Goal: Navigation & Orientation: Find specific page/section

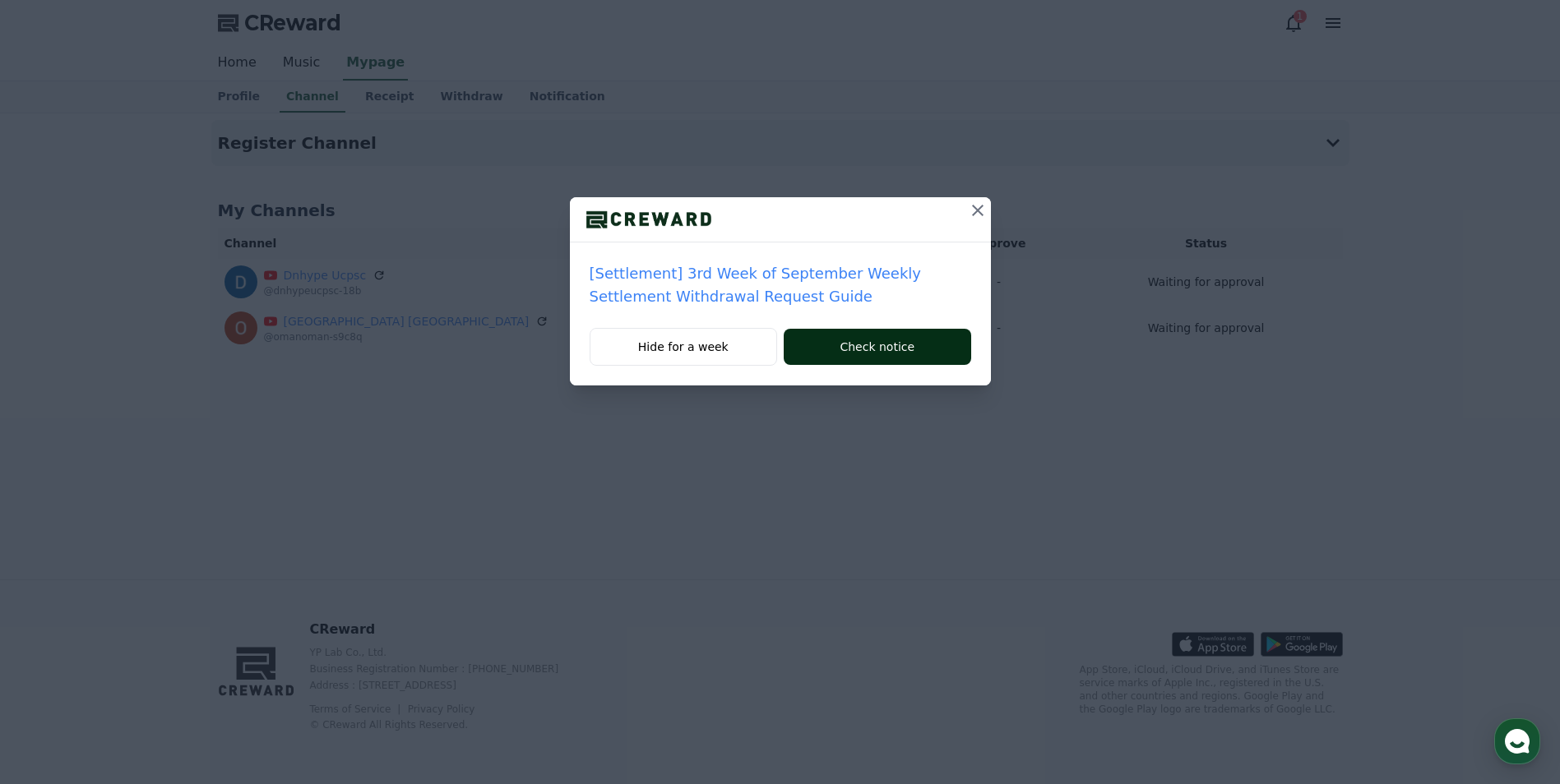
click at [853, 344] on button "Check notice" at bounding box center [877, 347] width 187 height 36
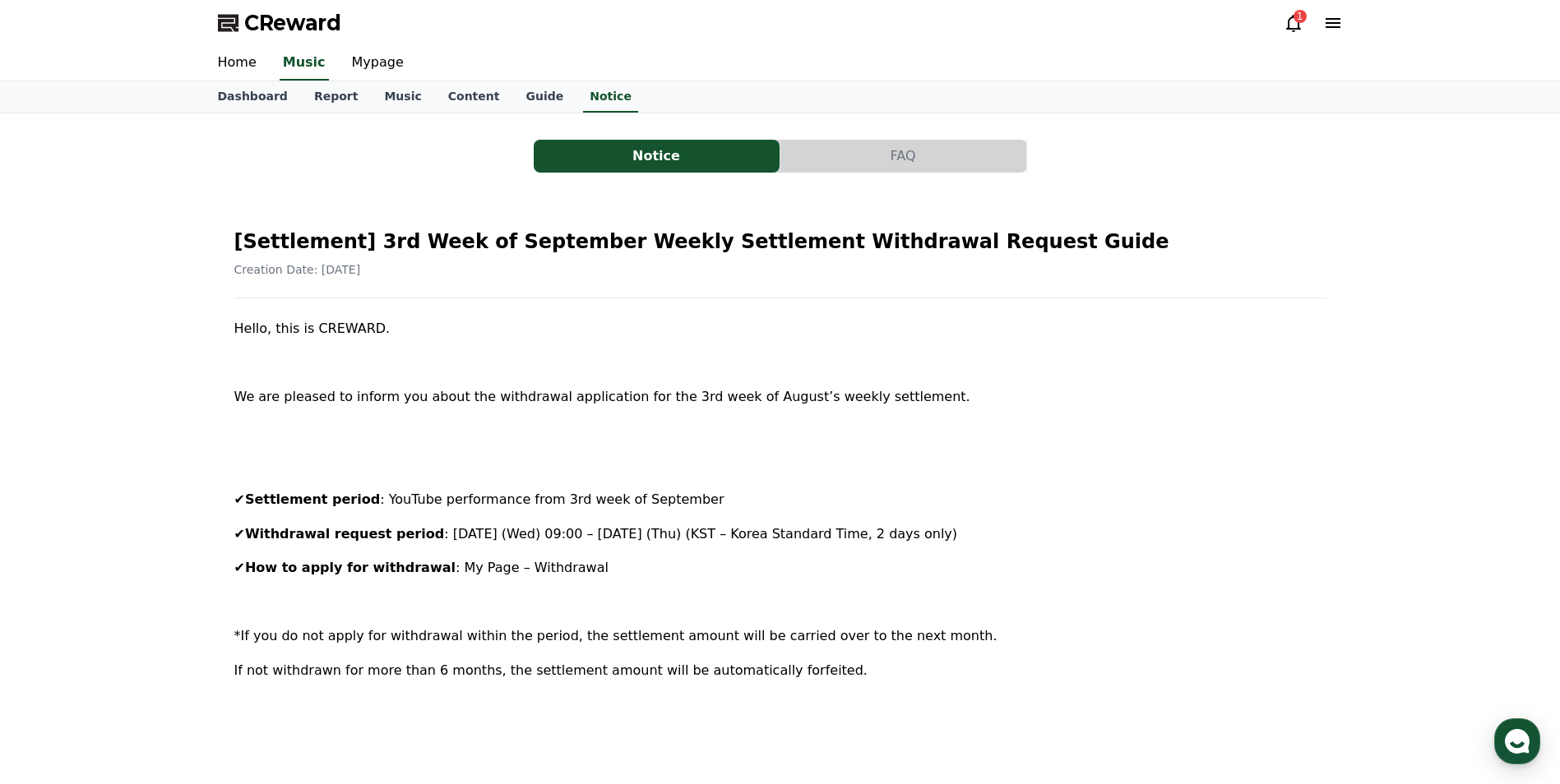
click at [1291, 28] on icon at bounding box center [1293, 23] width 15 height 17
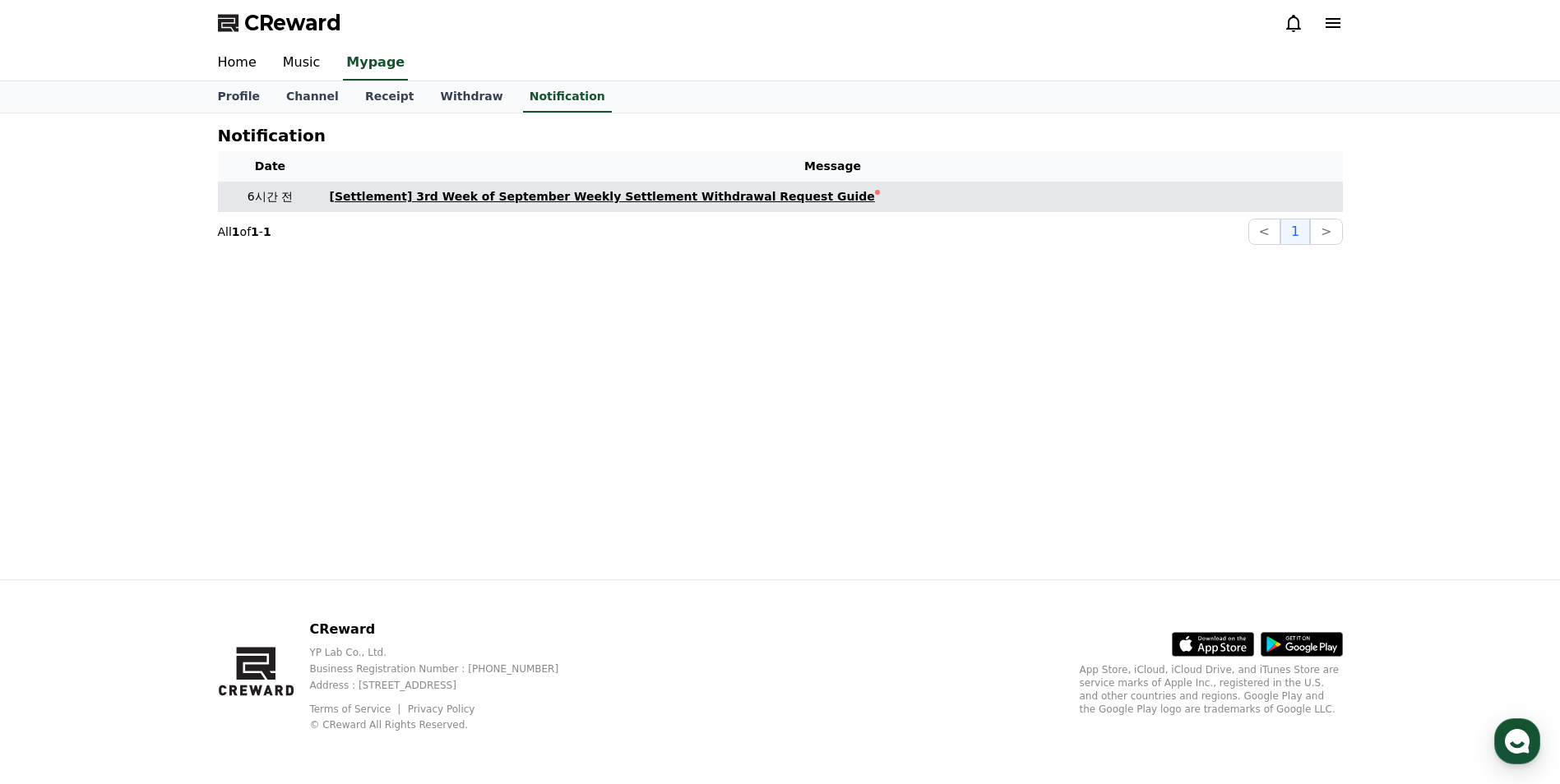
click at [785, 190] on div "[Settlement] 3rd Week of September Weekly Settlement Withdrawal Request Guide" at bounding box center [602, 196] width 545 height 17
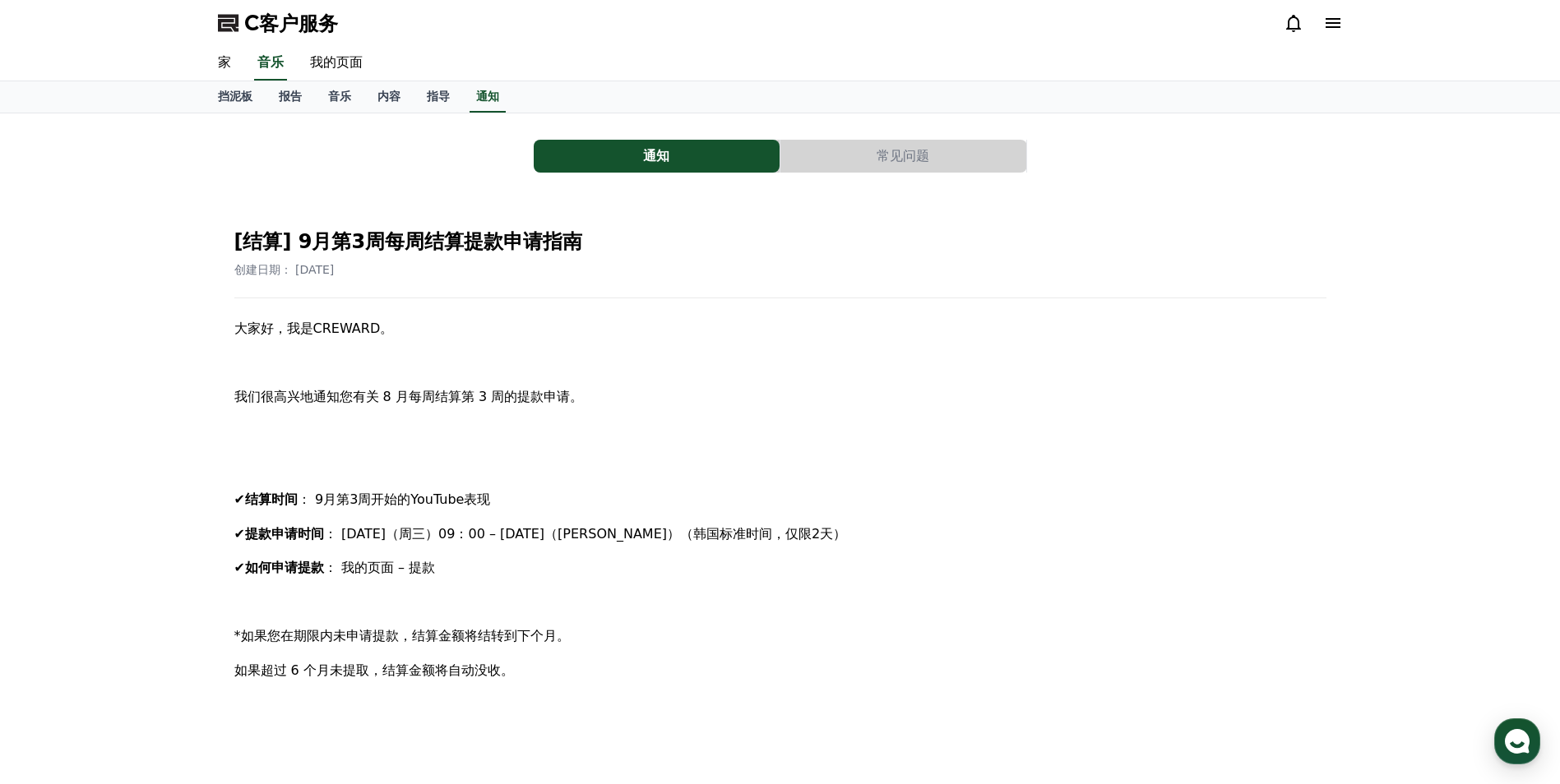
click at [840, 169] on button "常见问题" at bounding box center [903, 156] width 246 height 33
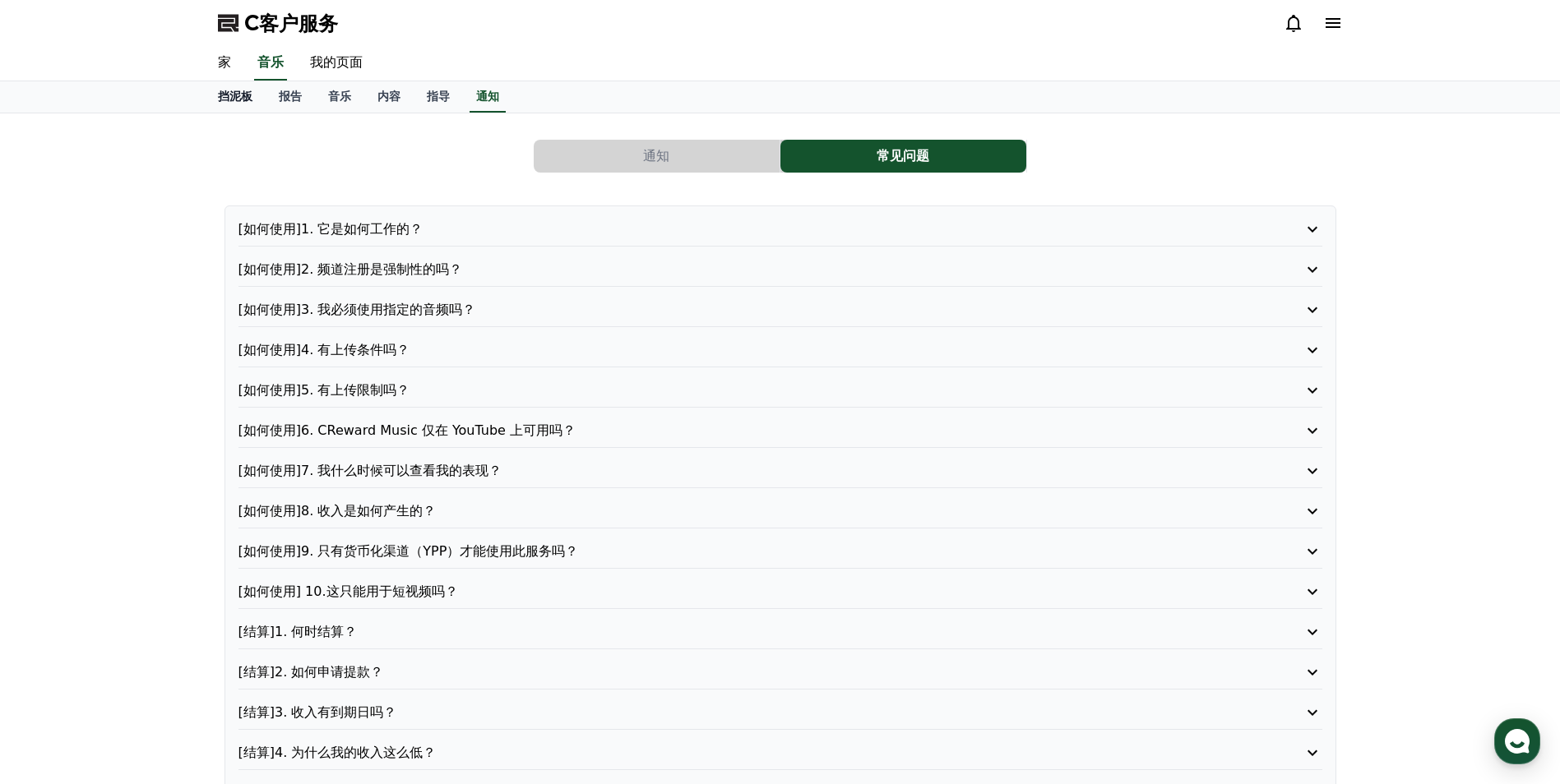
click at [240, 91] on font "挡泥板" at bounding box center [235, 95] width 34 height 13
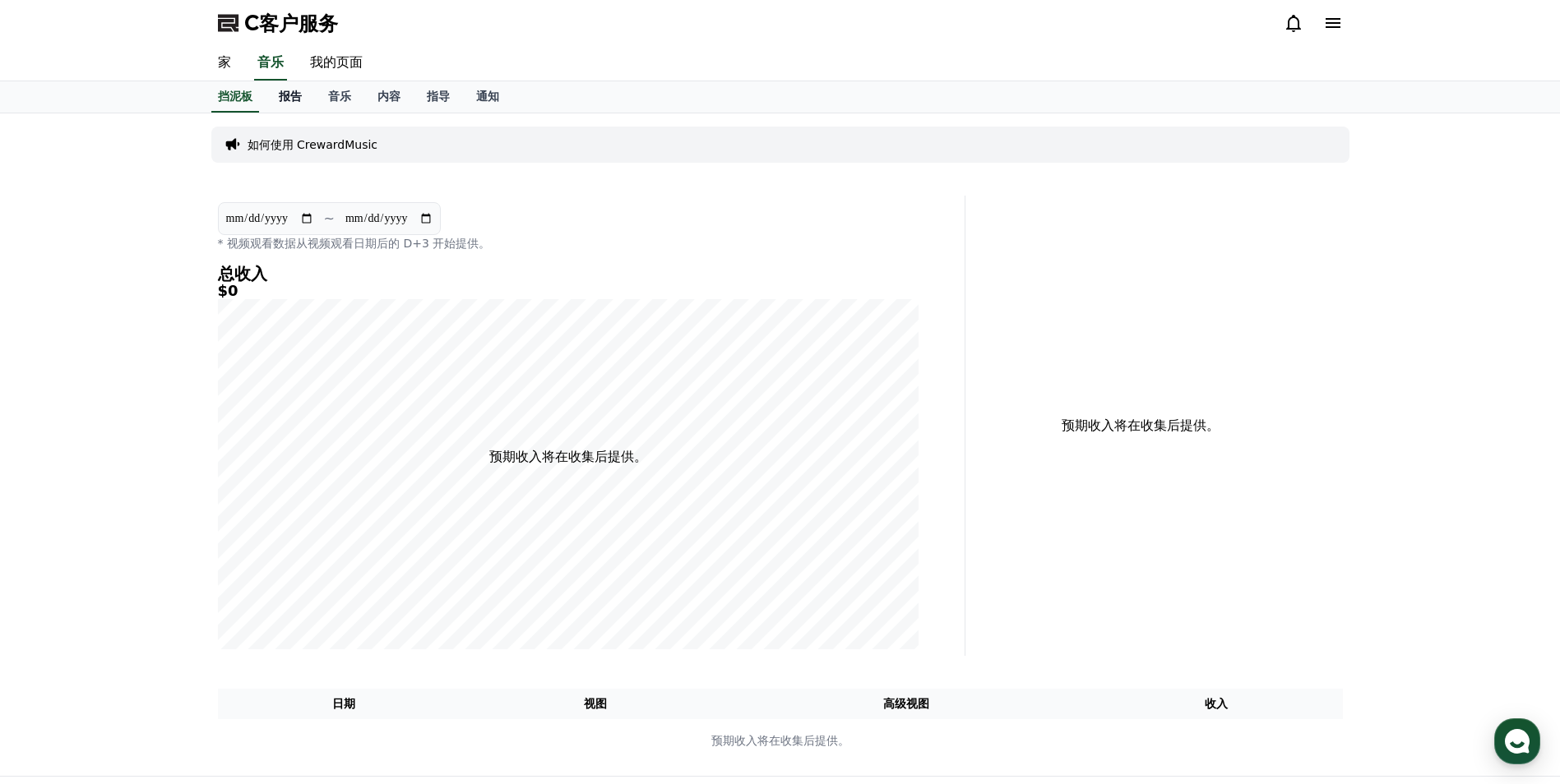
click at [286, 98] on font "报告" at bounding box center [290, 95] width 23 height 13
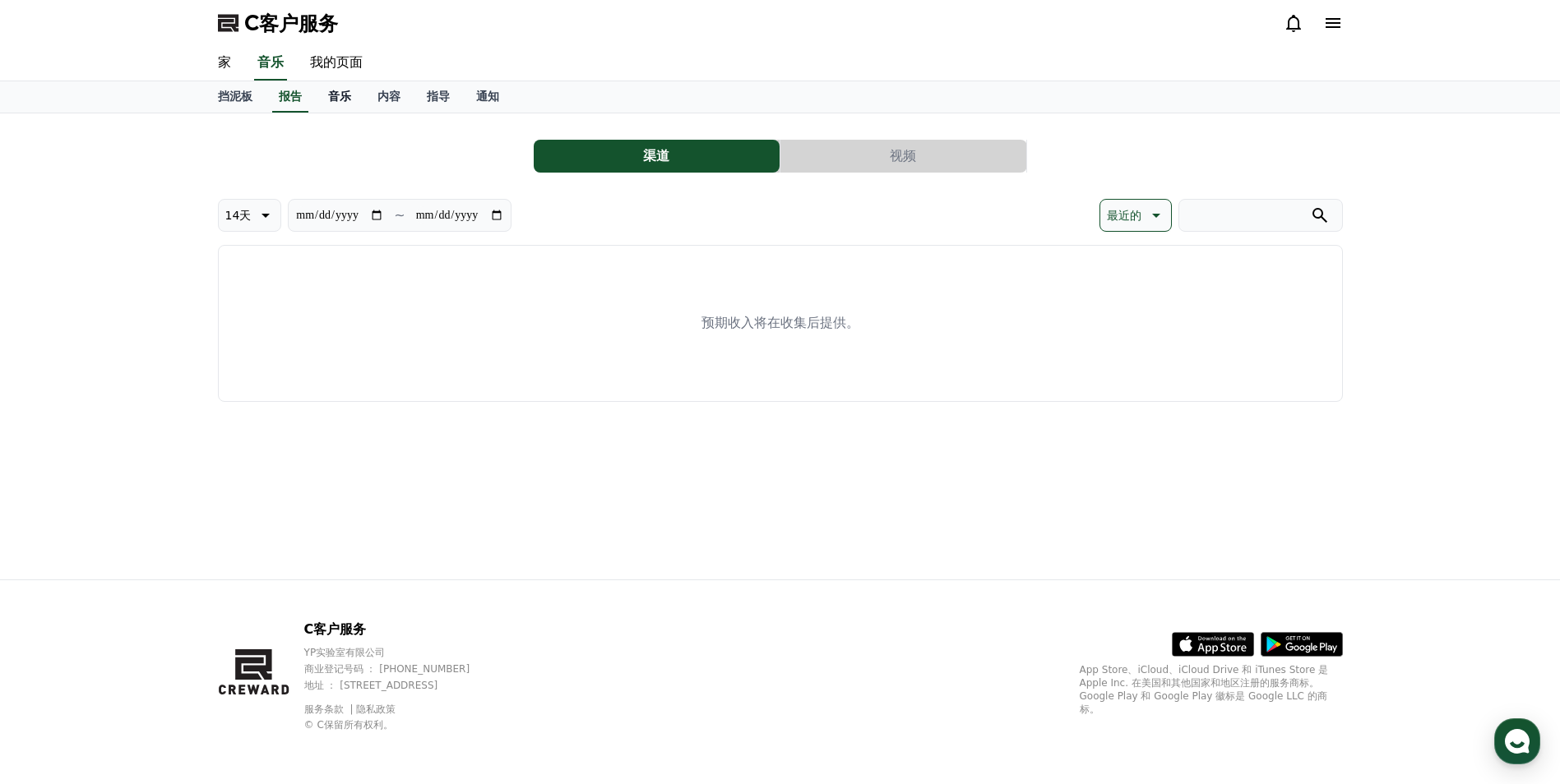
click at [348, 95] on font "音乐" at bounding box center [339, 95] width 23 height 13
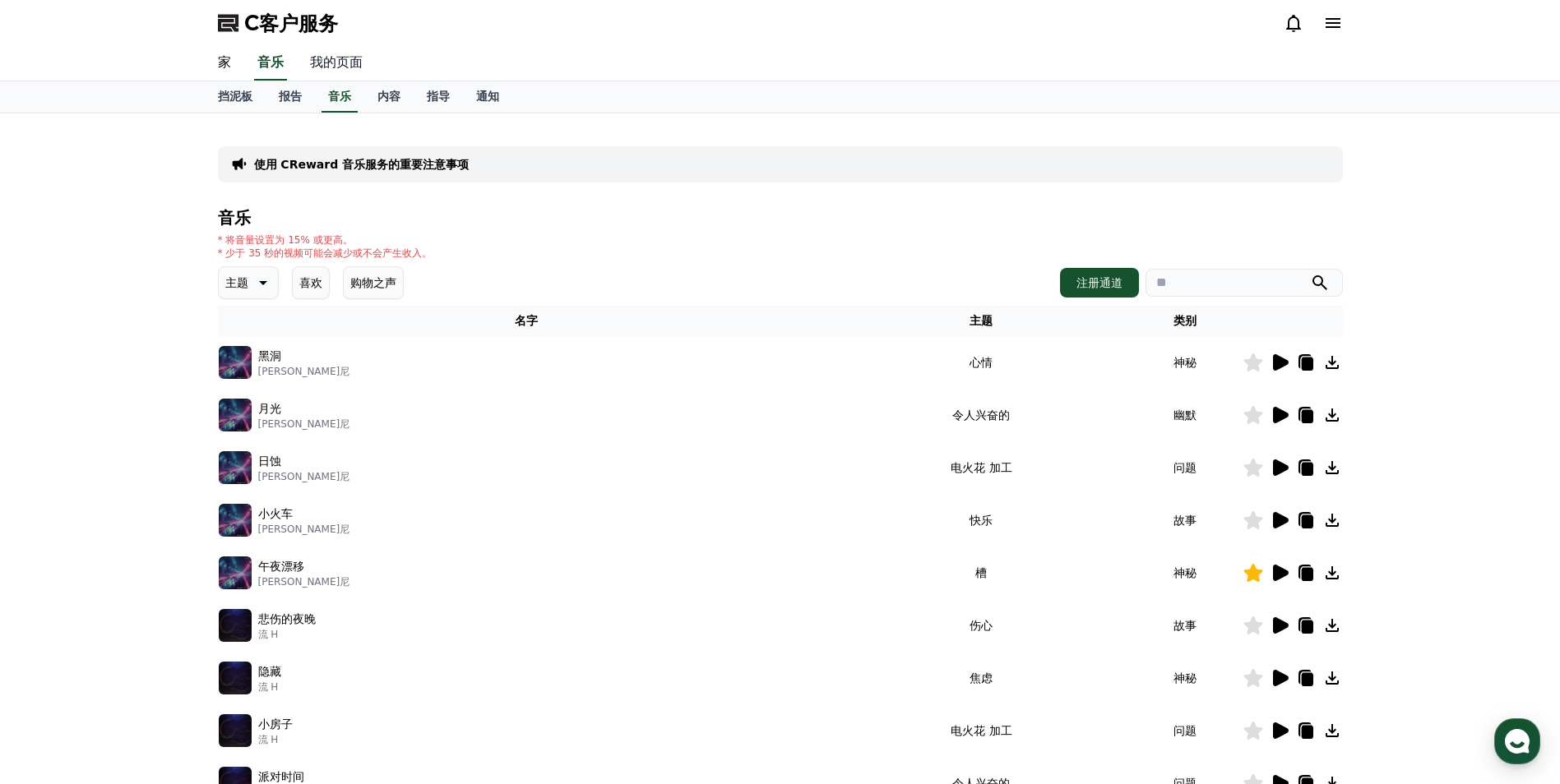
click at [343, 59] on link "我的页面" at bounding box center [336, 63] width 79 height 34
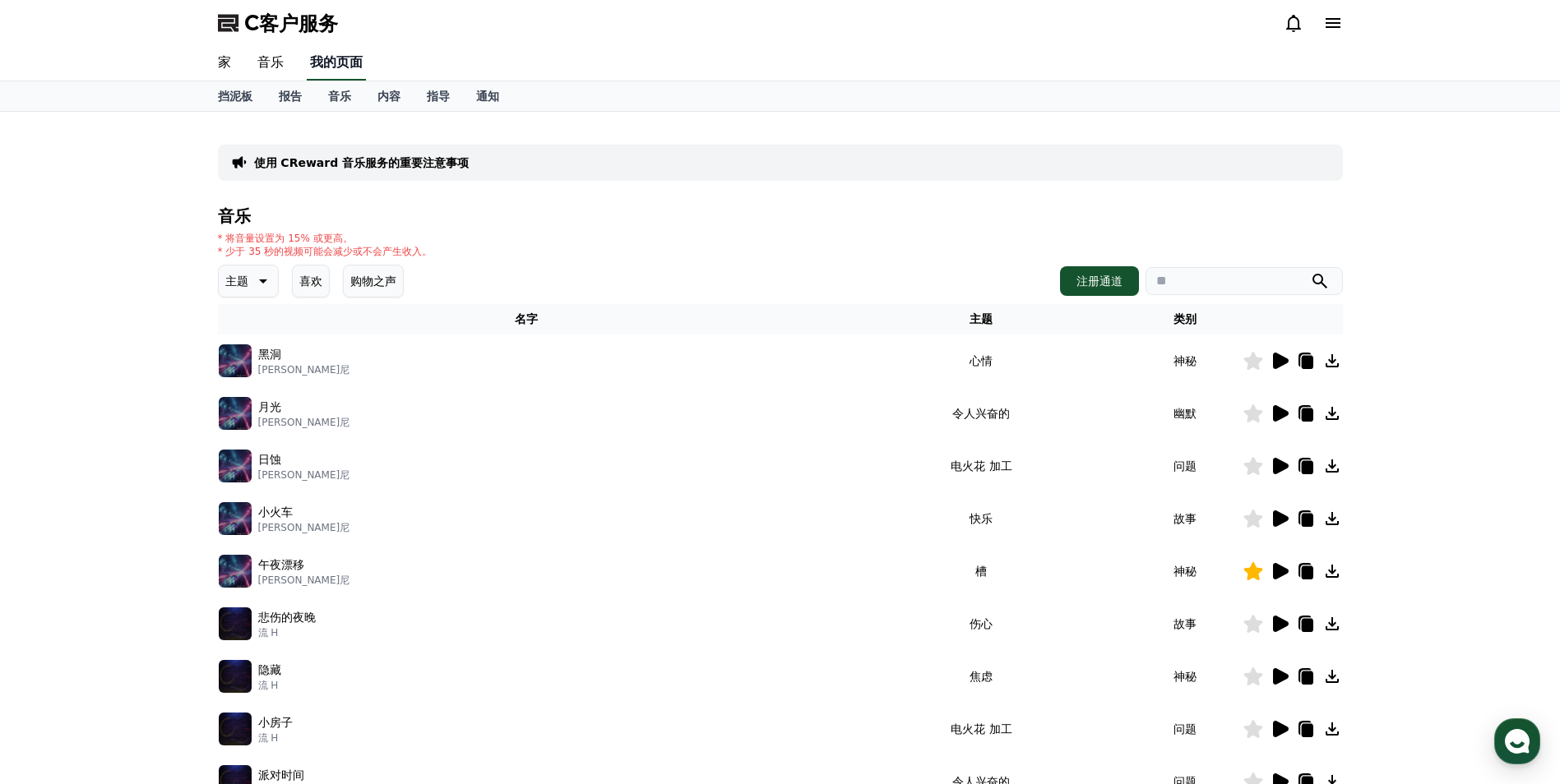
select select "**********"
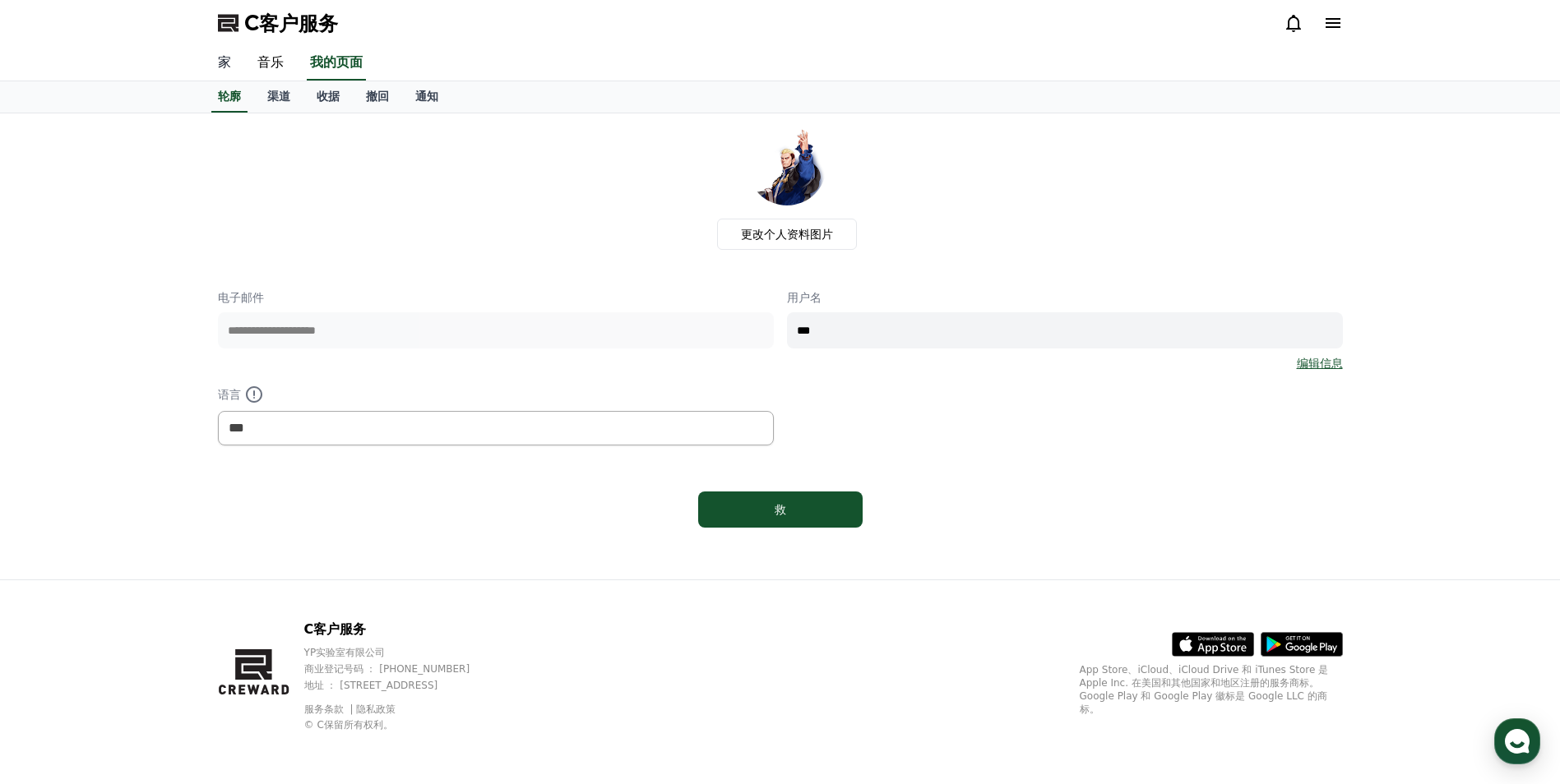
click at [225, 67] on link "家" at bounding box center [225, 63] width 39 height 34
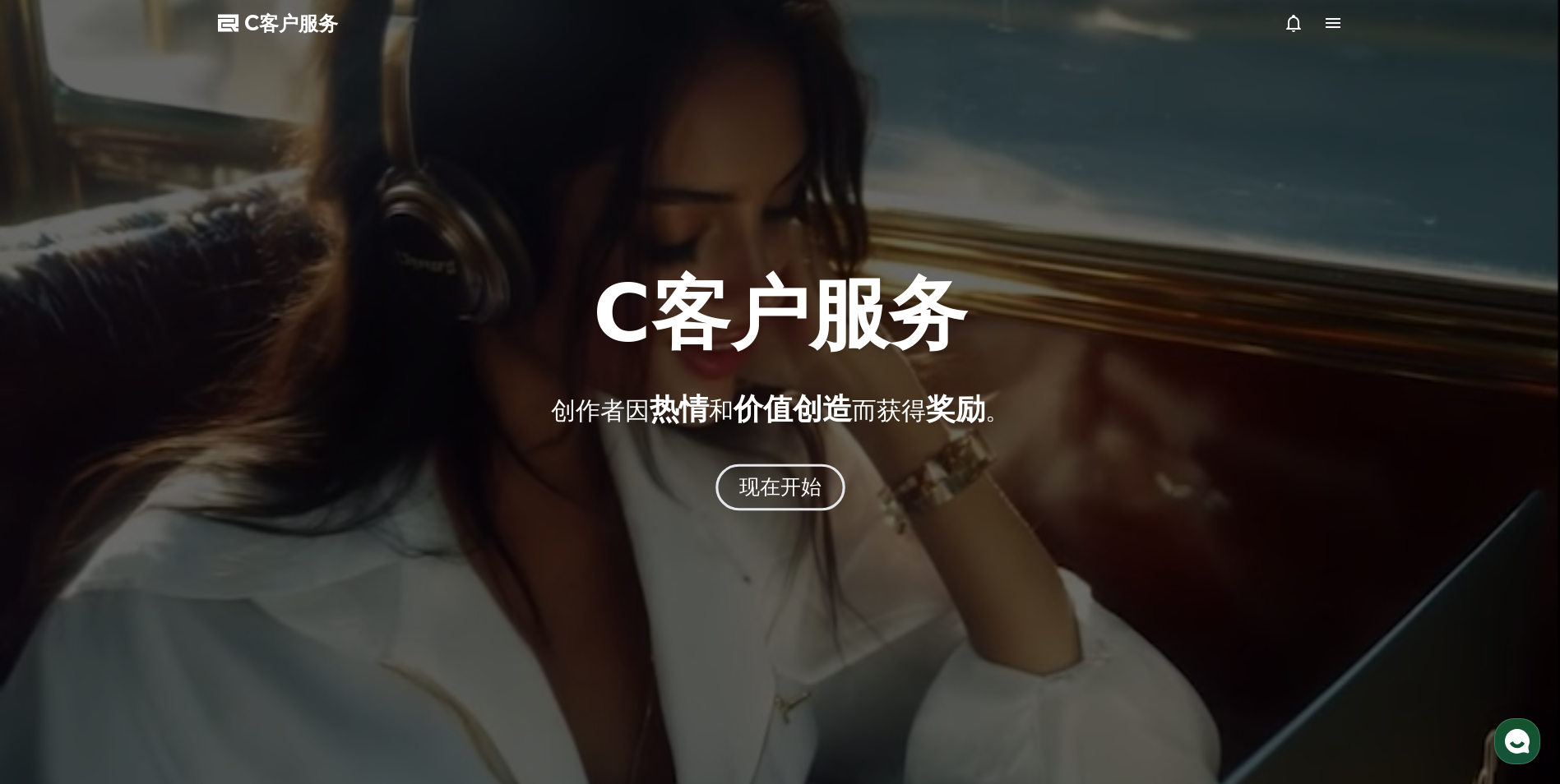
click at [791, 479] on font "现在开始" at bounding box center [779, 487] width 83 height 24
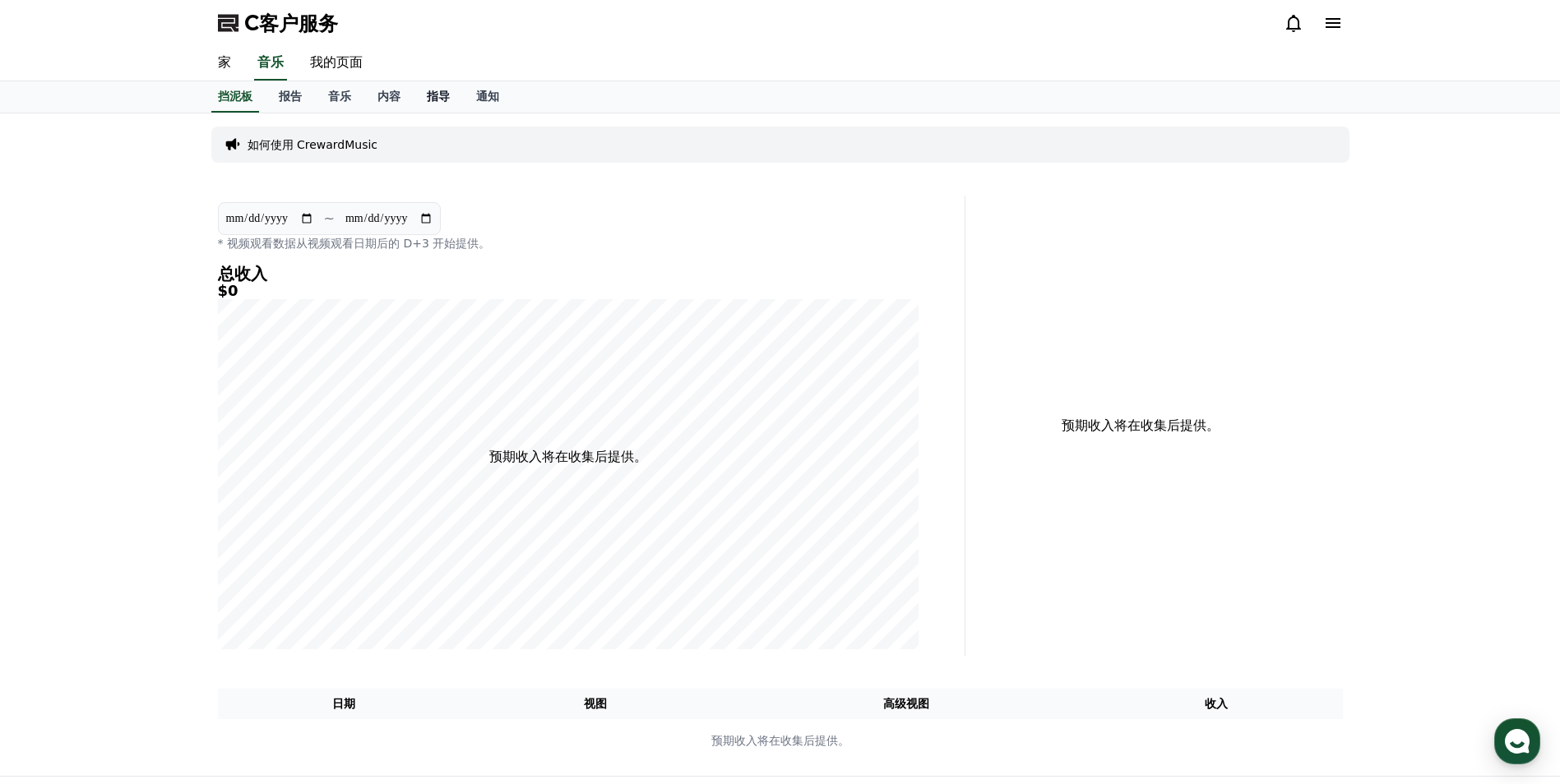
click at [438, 97] on font "指导" at bounding box center [438, 95] width 23 height 13
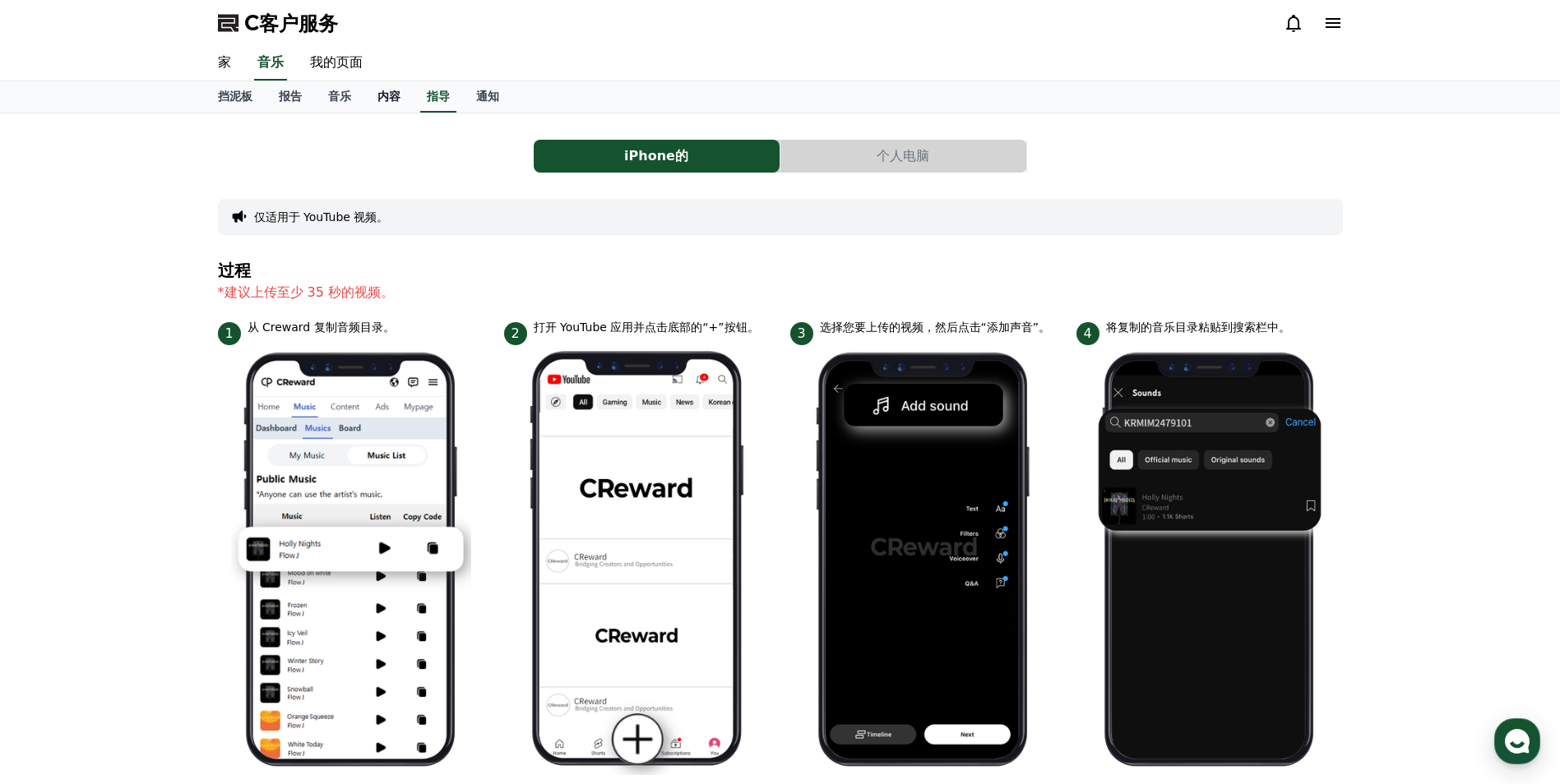
click at [394, 93] on font "内容" at bounding box center [389, 95] width 23 height 13
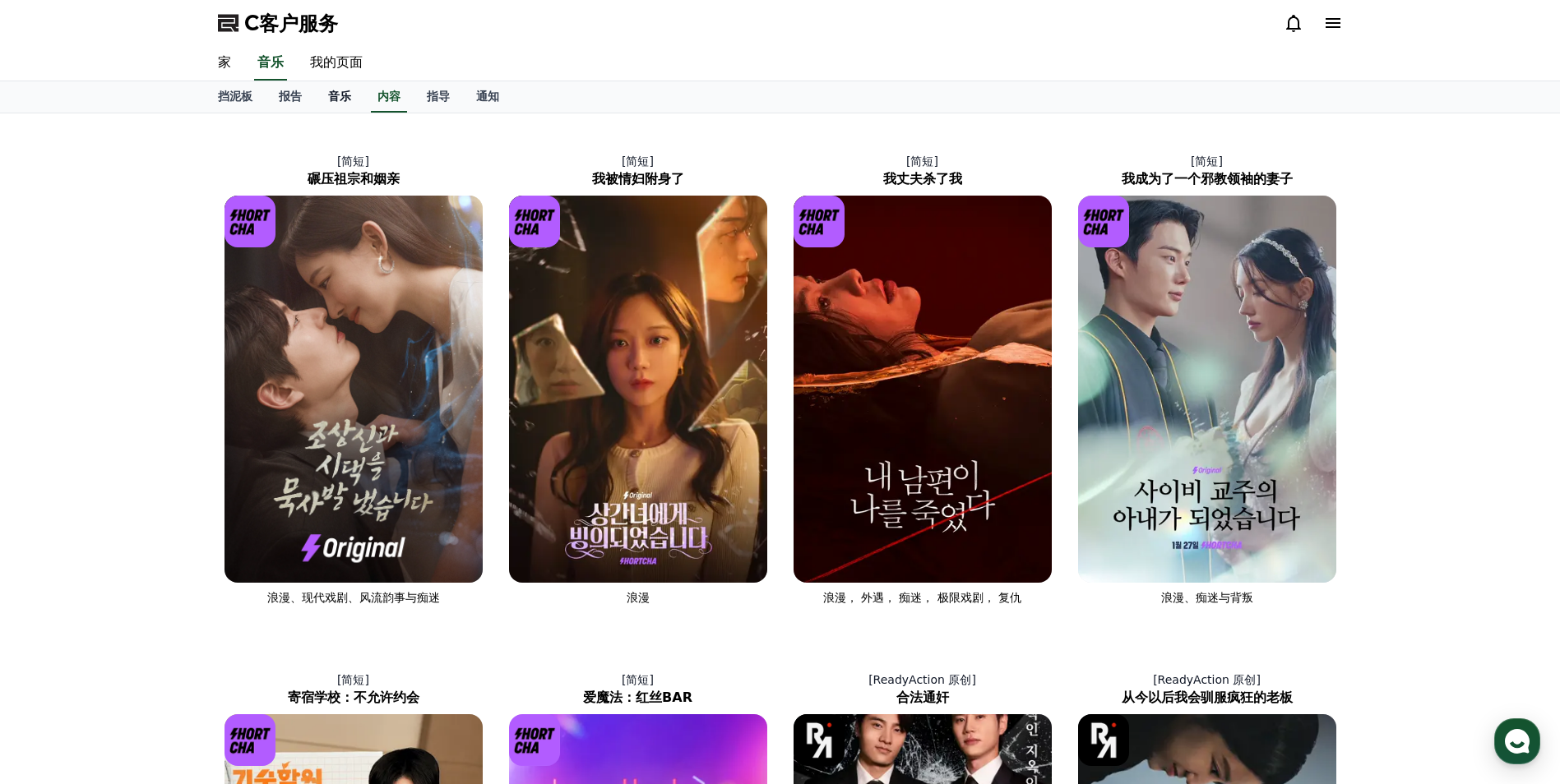
click at [342, 84] on link "音乐" at bounding box center [339, 97] width 49 height 31
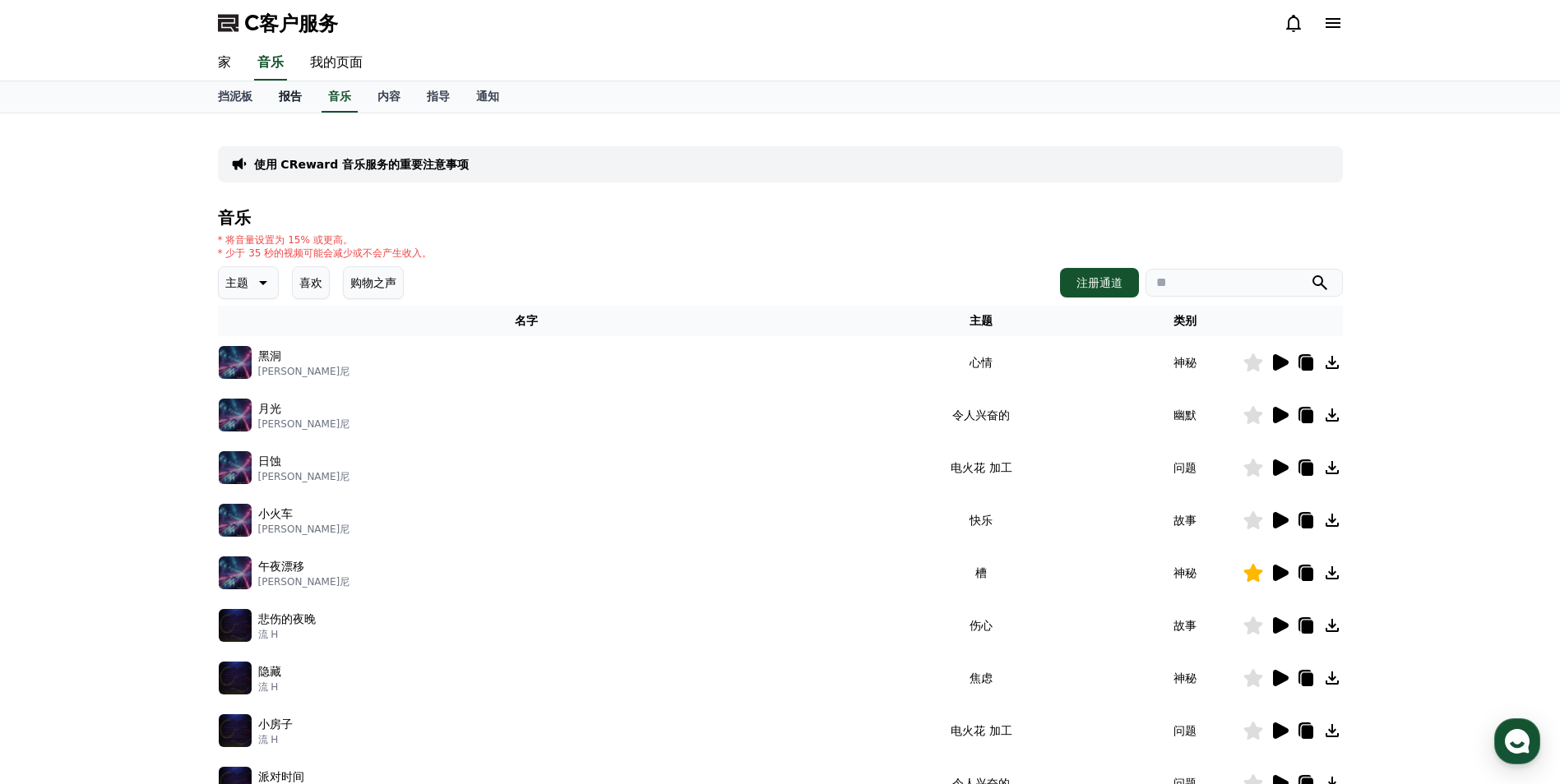
click at [283, 98] on font "报告" at bounding box center [290, 95] width 23 height 13
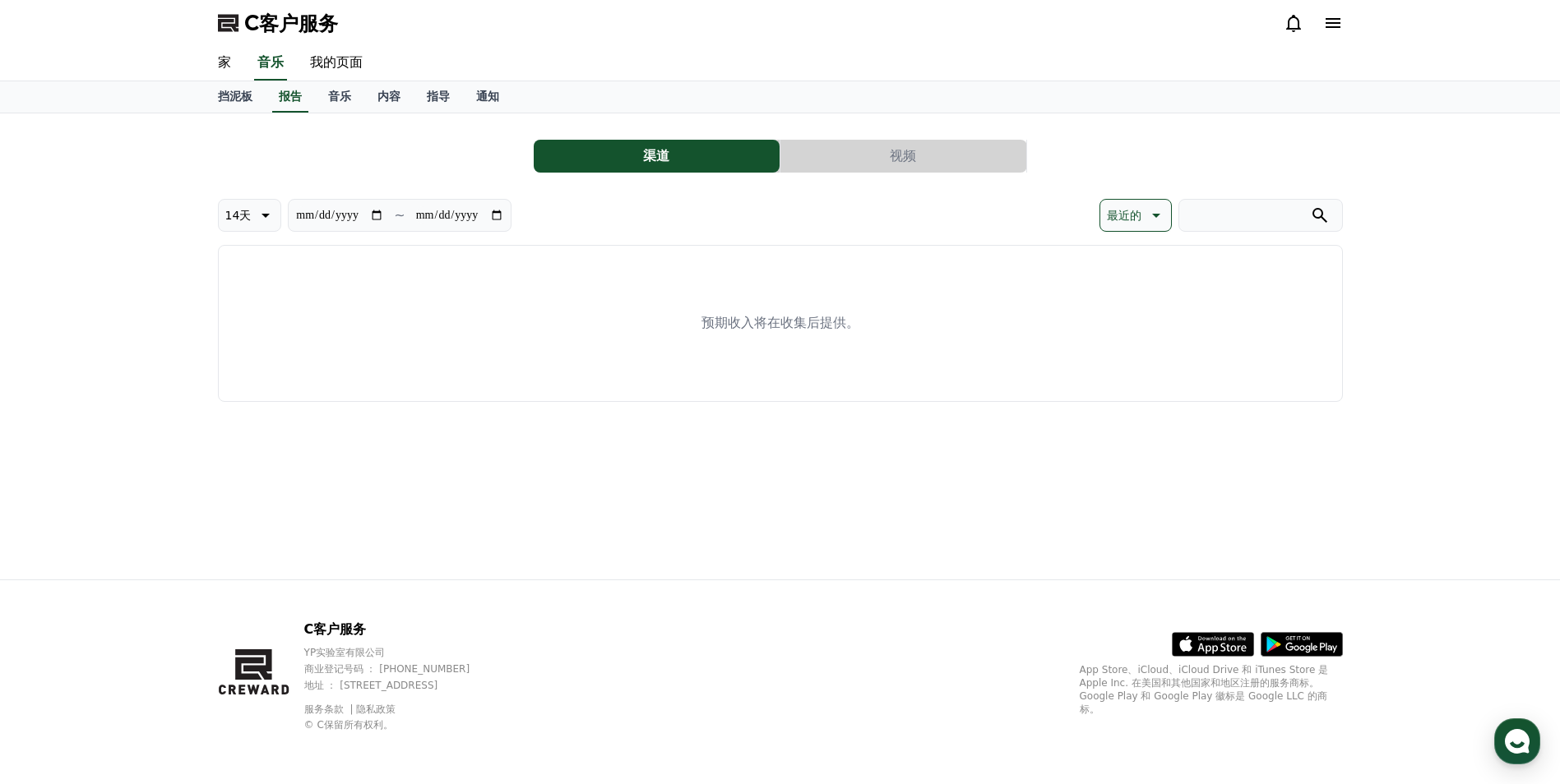
click at [698, 151] on button "渠道" at bounding box center [656, 156] width 246 height 33
click at [858, 167] on button "视频" at bounding box center [903, 156] width 246 height 33
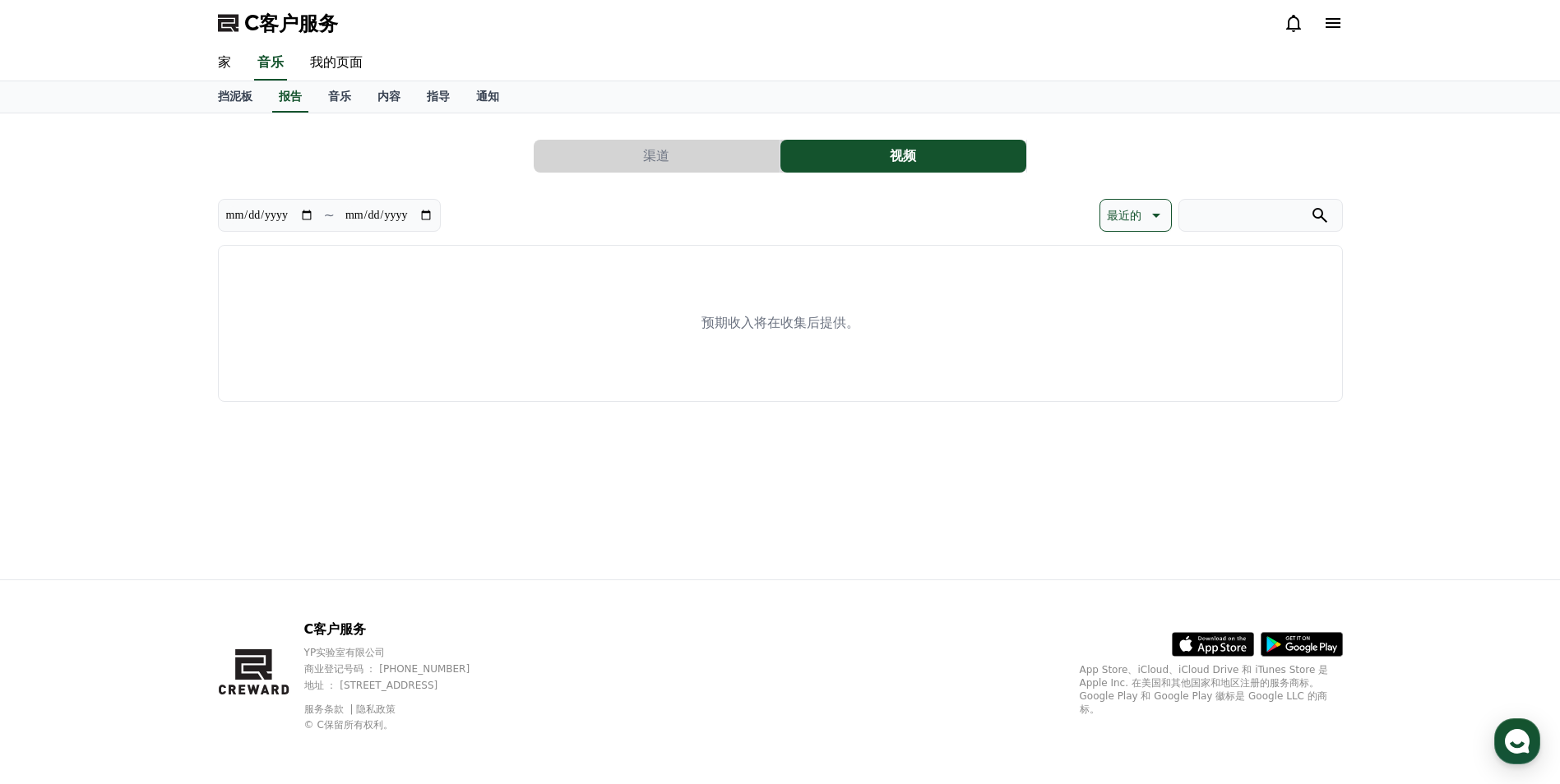
click at [664, 163] on button "渠道" at bounding box center [656, 156] width 246 height 33
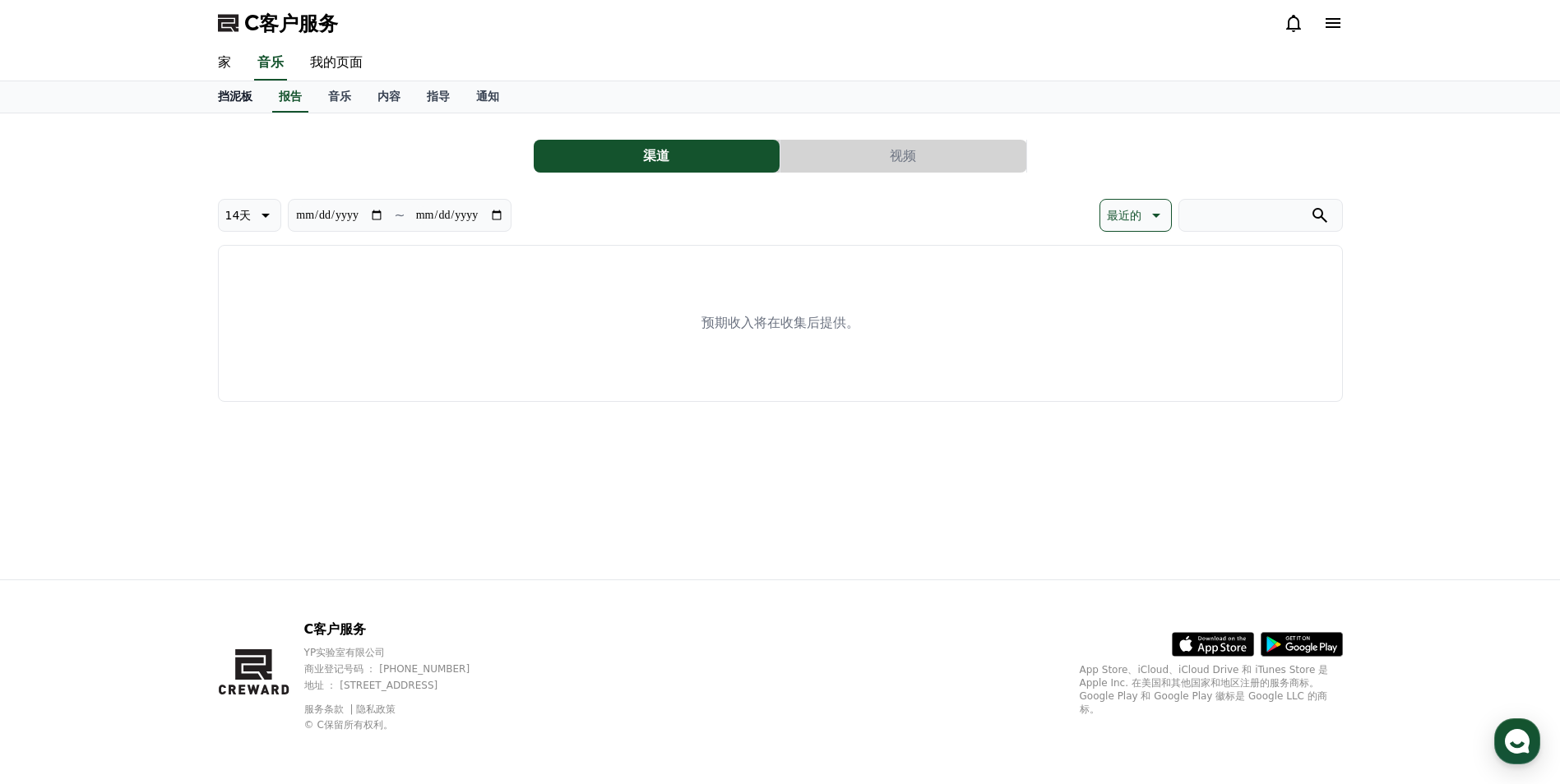
click at [239, 101] on font "挡泥板" at bounding box center [235, 95] width 34 height 13
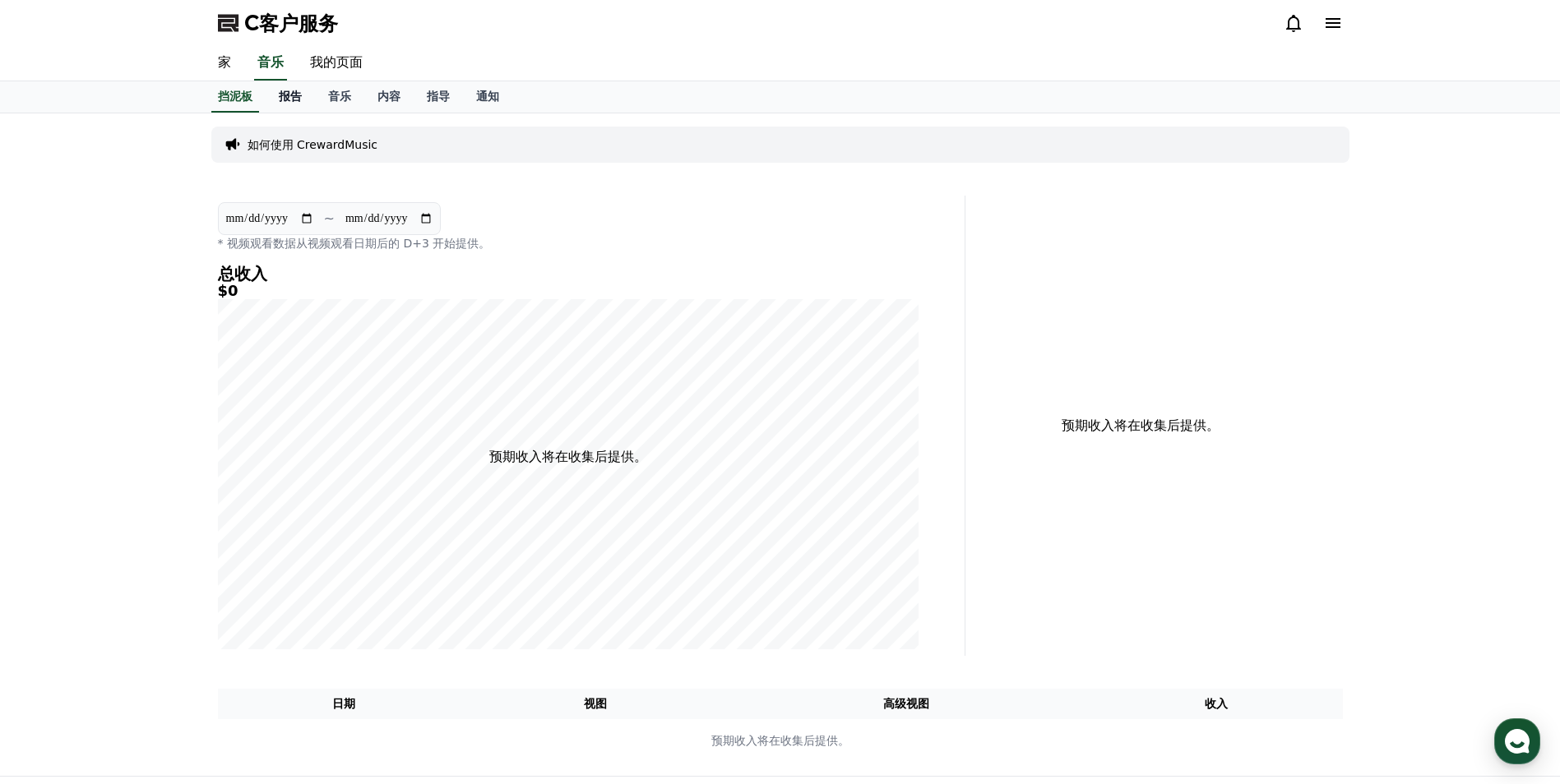
click at [290, 93] on font "报告" at bounding box center [290, 95] width 23 height 13
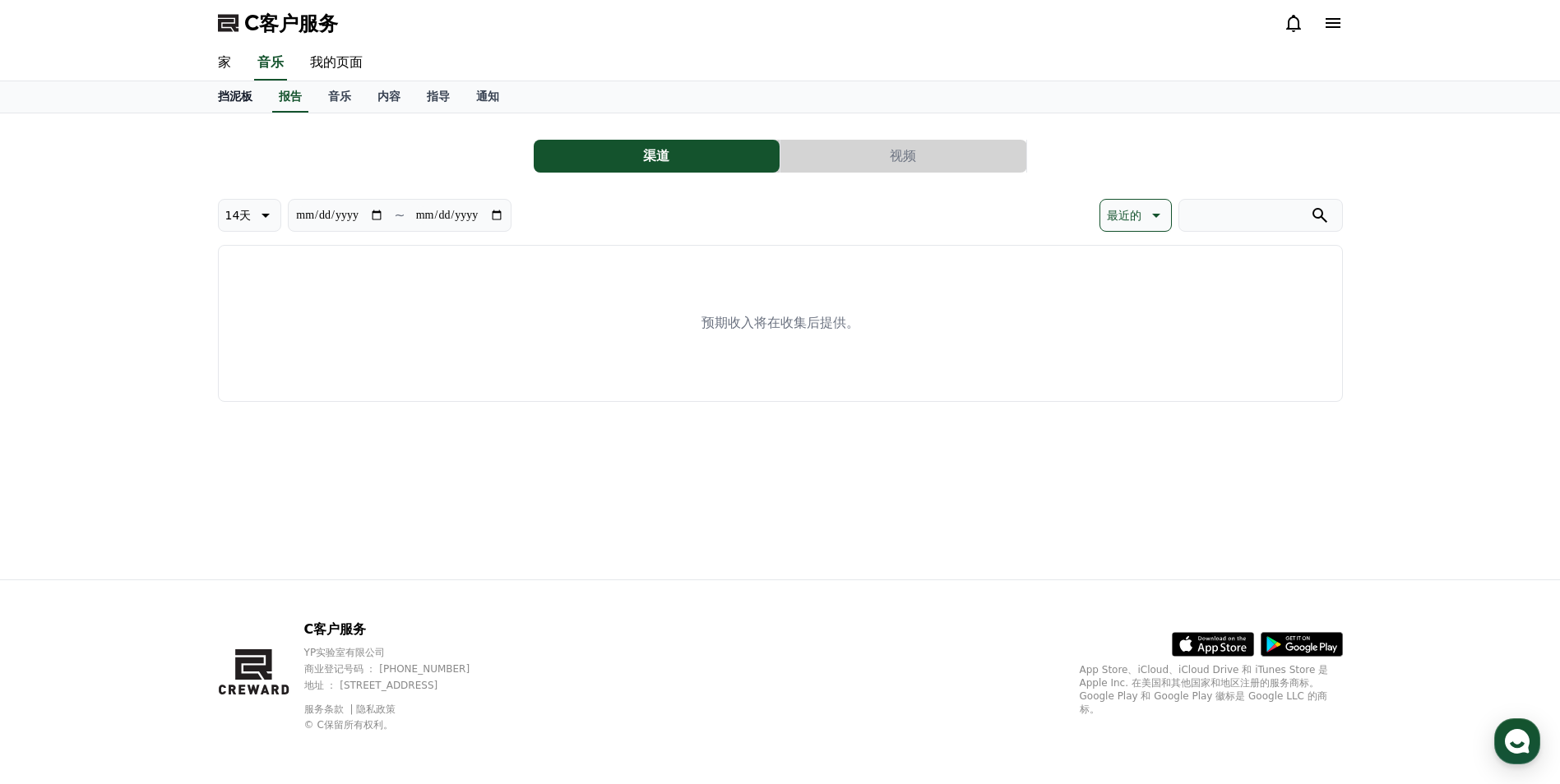
click at [233, 93] on font "挡泥板" at bounding box center [235, 95] width 34 height 13
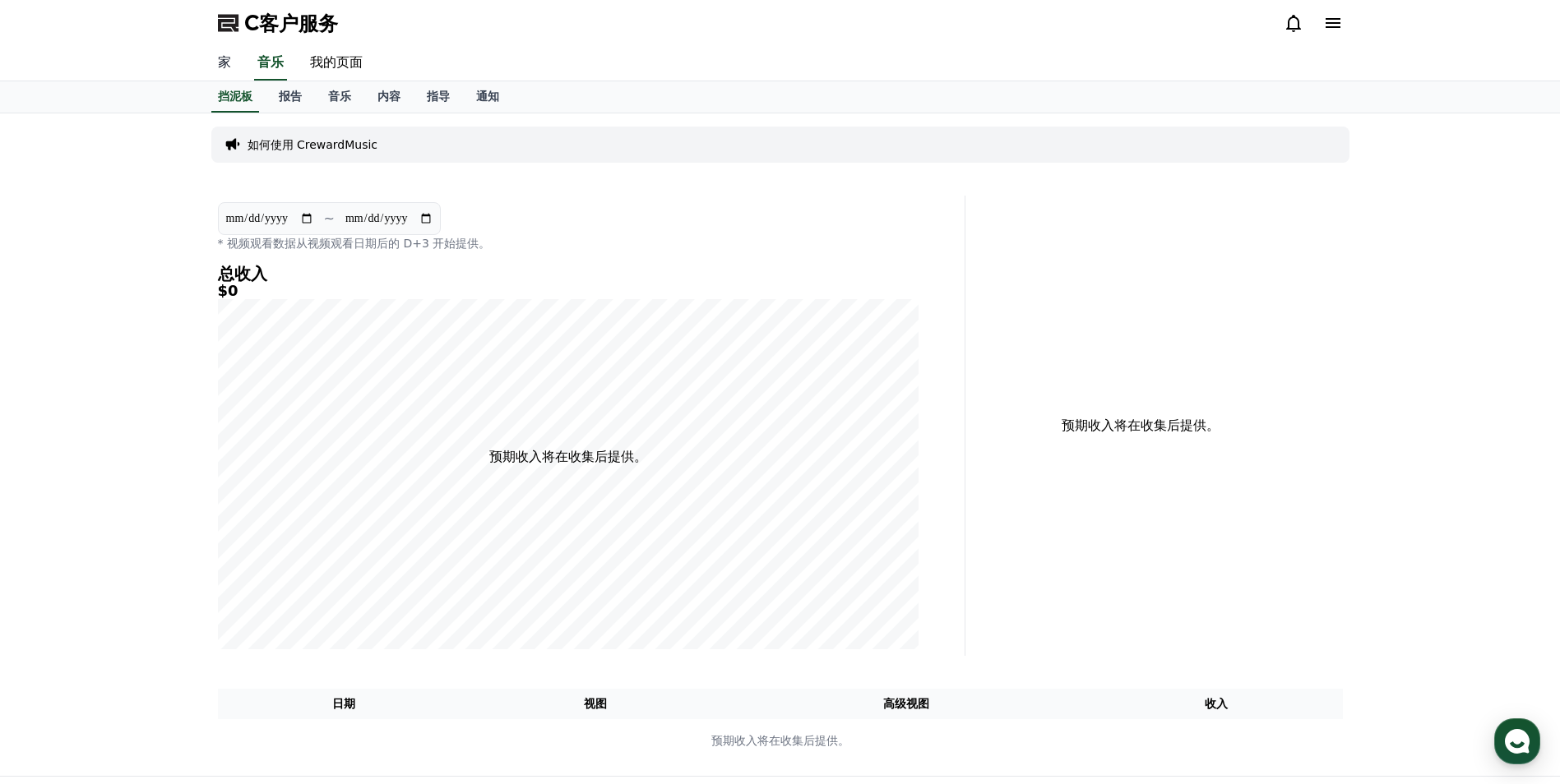
click at [221, 69] on link "家" at bounding box center [225, 63] width 39 height 34
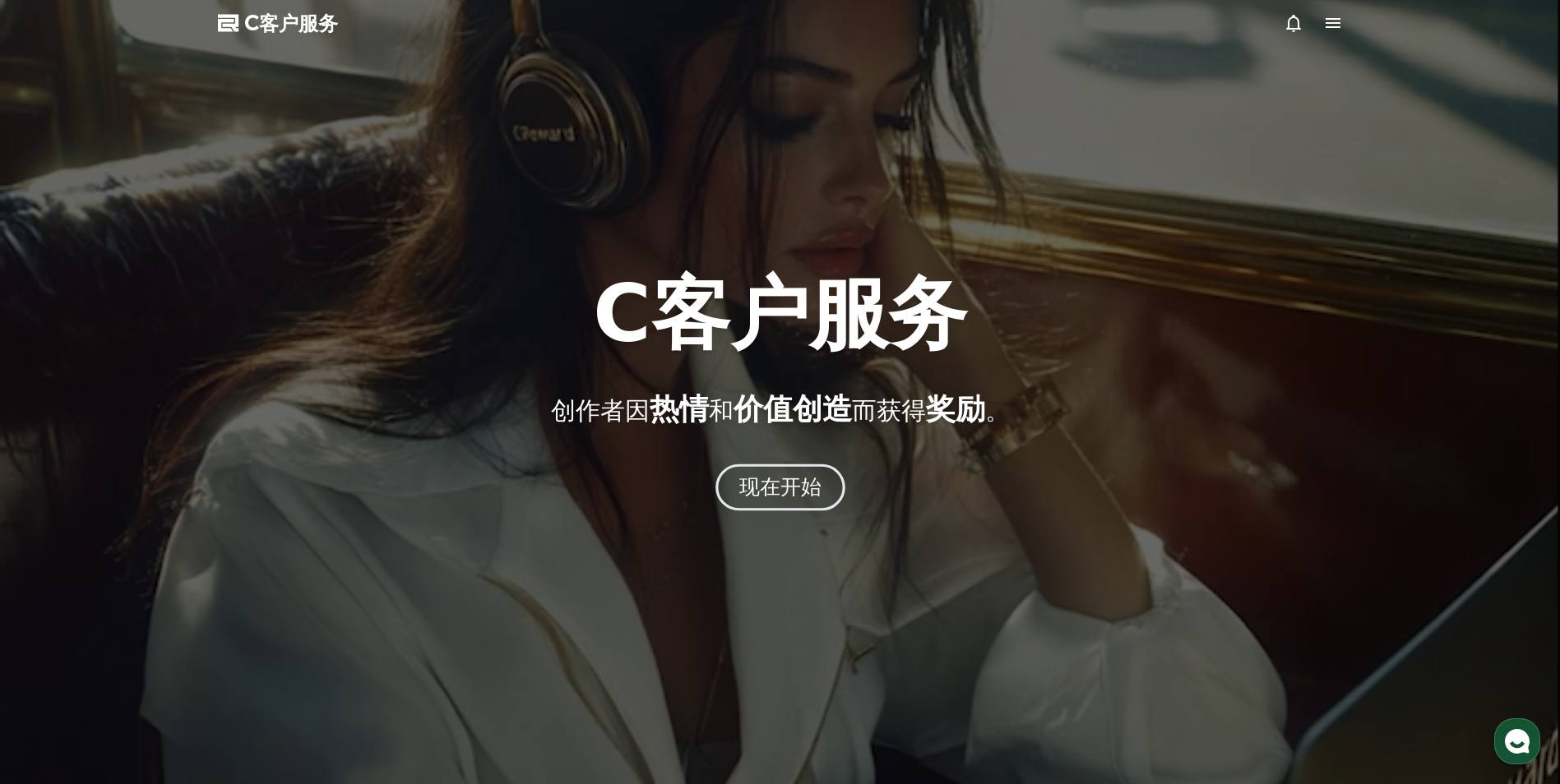
click at [776, 498] on font "现在开始" at bounding box center [779, 487] width 83 height 24
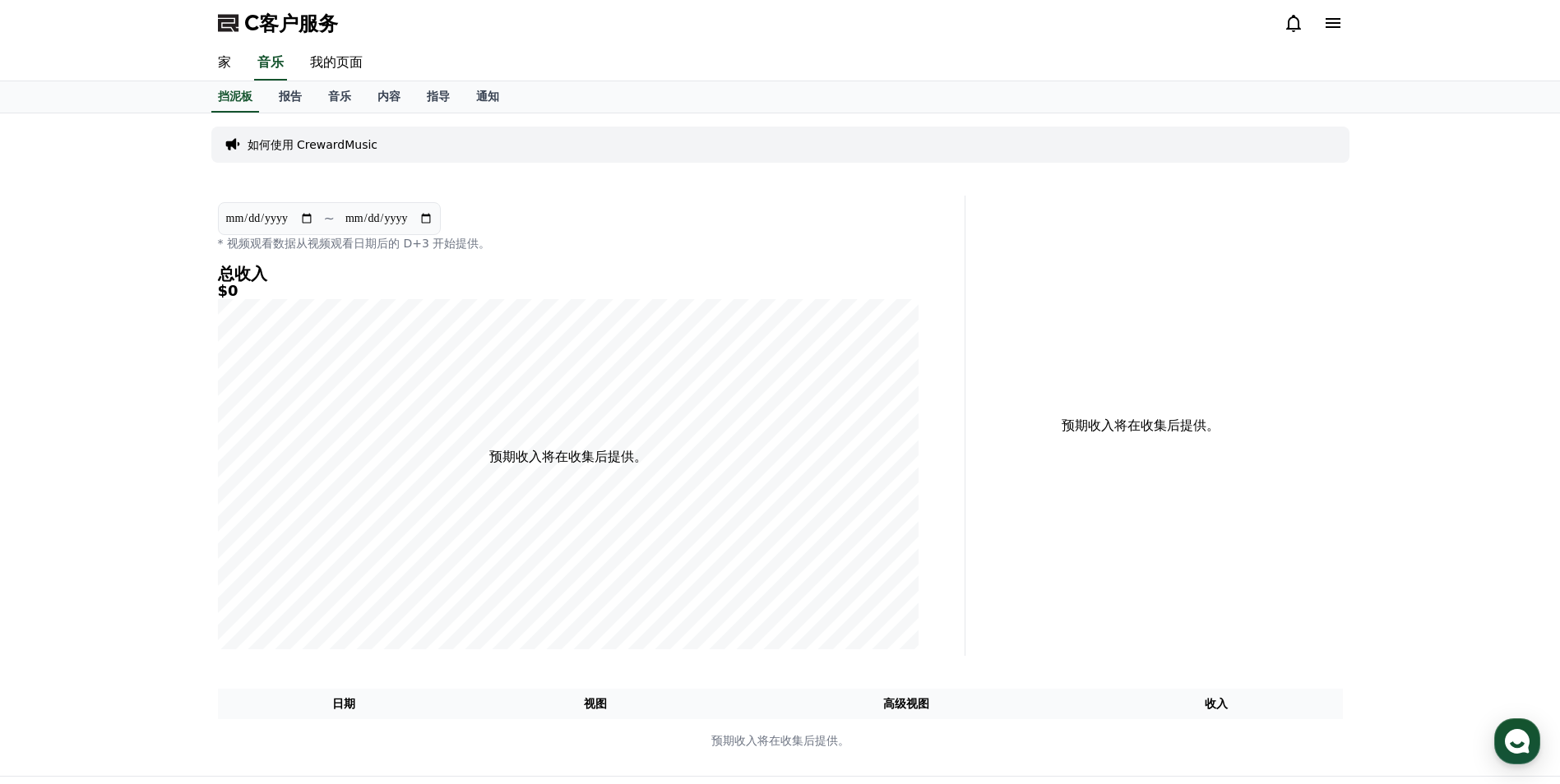
click at [1339, 25] on icon at bounding box center [1333, 22] width 20 height 20
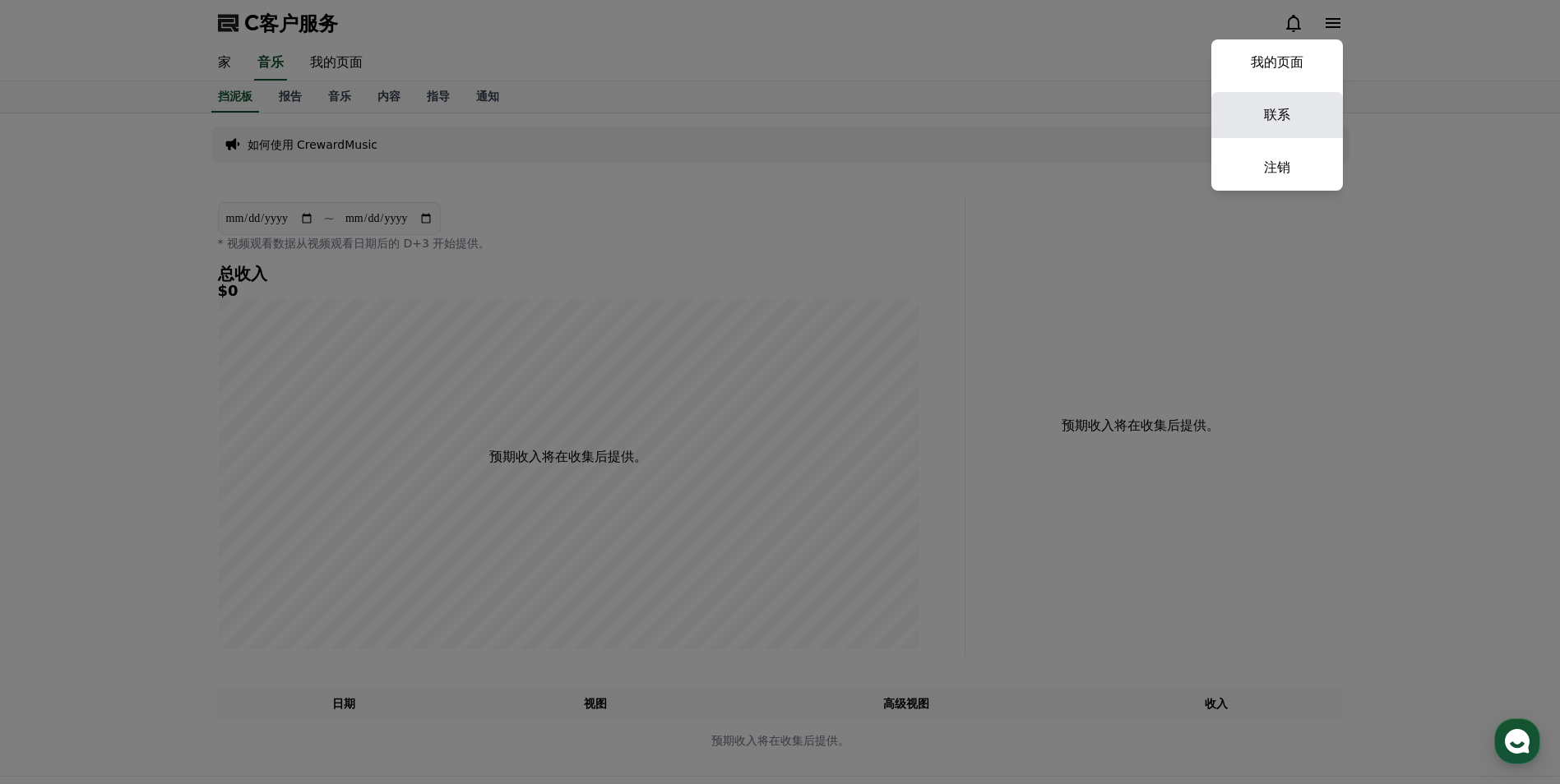
click at [1279, 107] on link "联系" at bounding box center [1276, 115] width 131 height 46
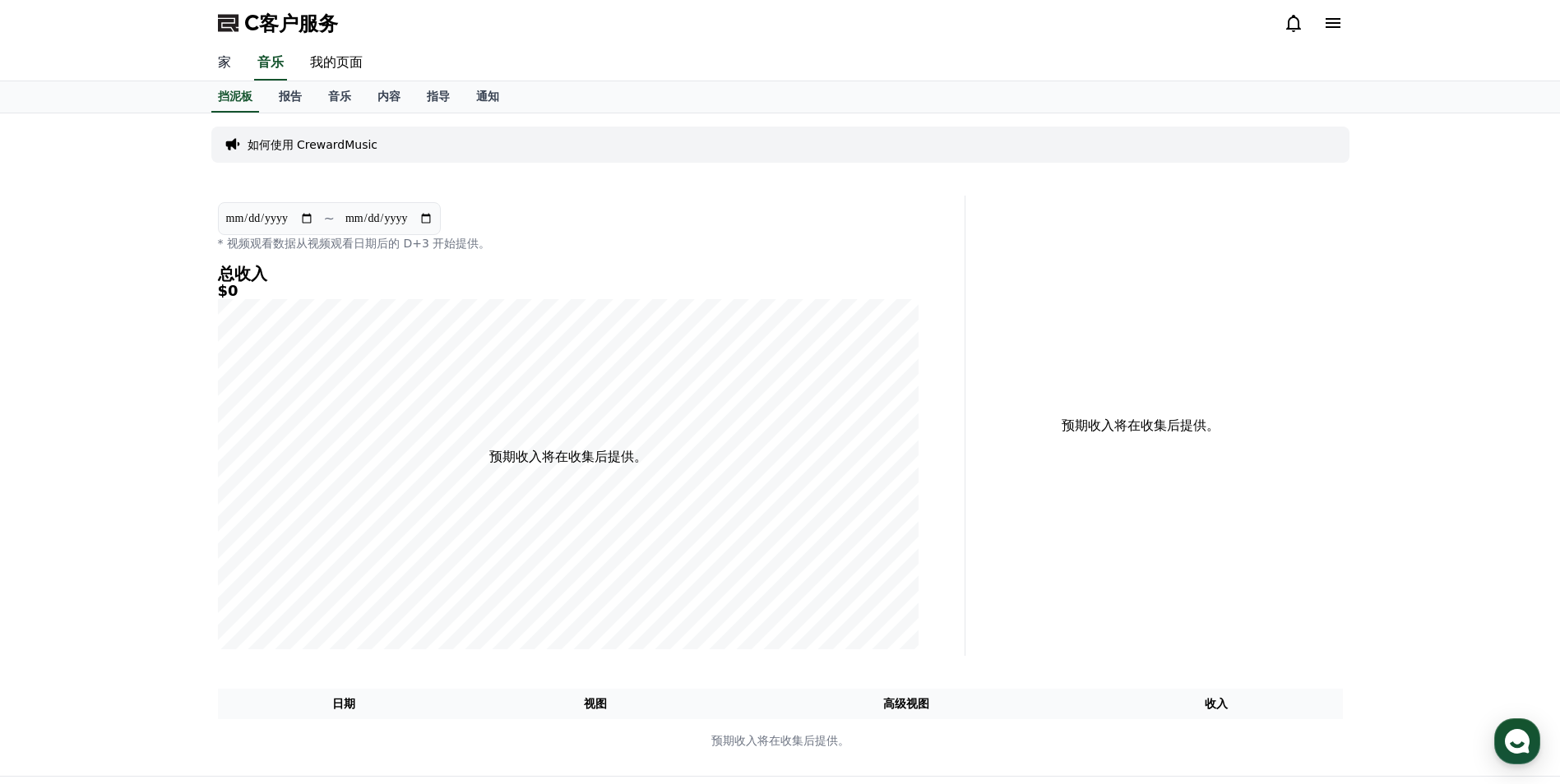
click at [220, 55] on link "家" at bounding box center [225, 63] width 39 height 34
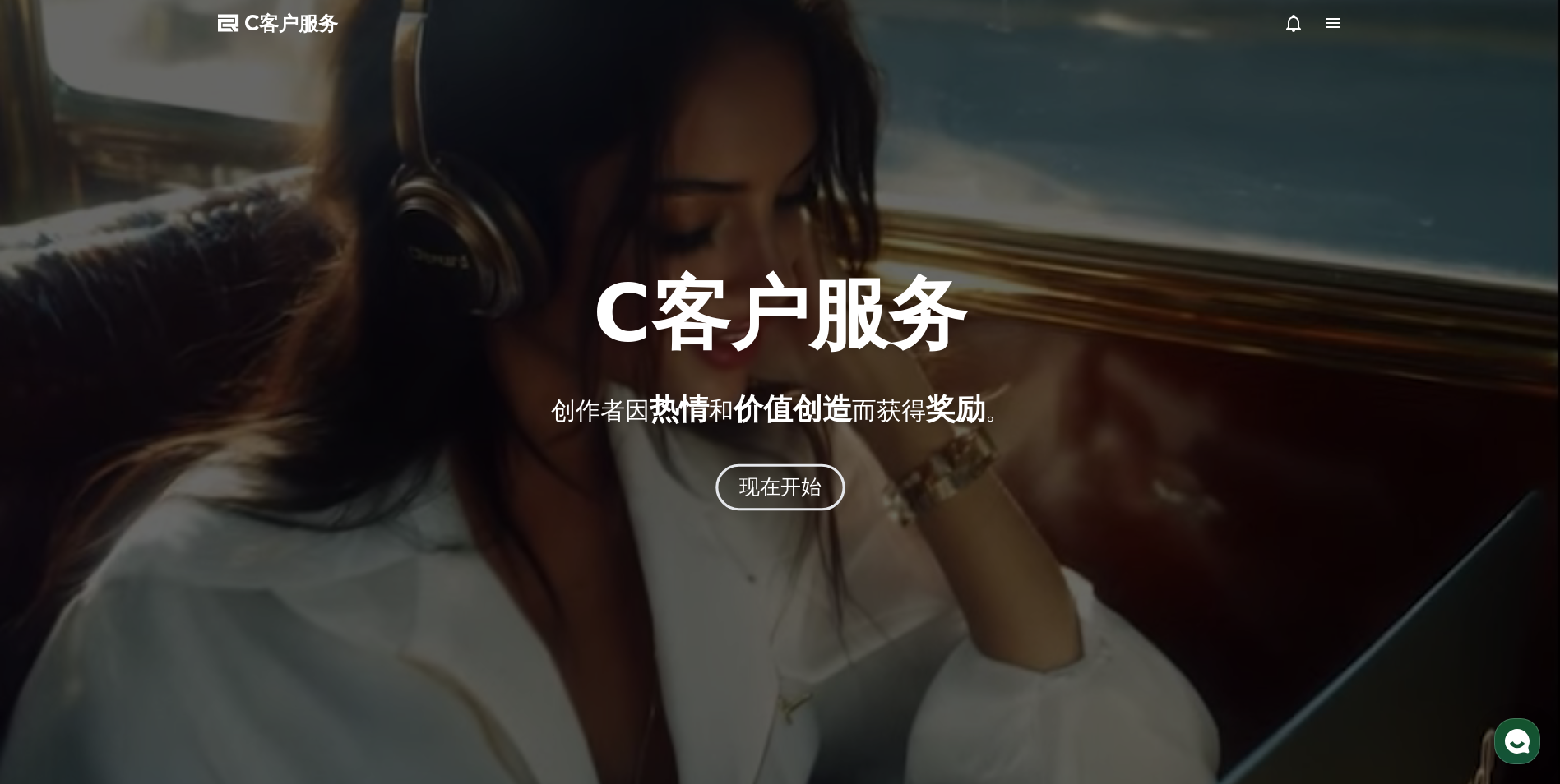
click at [787, 492] on font "现在开始" at bounding box center [779, 487] width 83 height 24
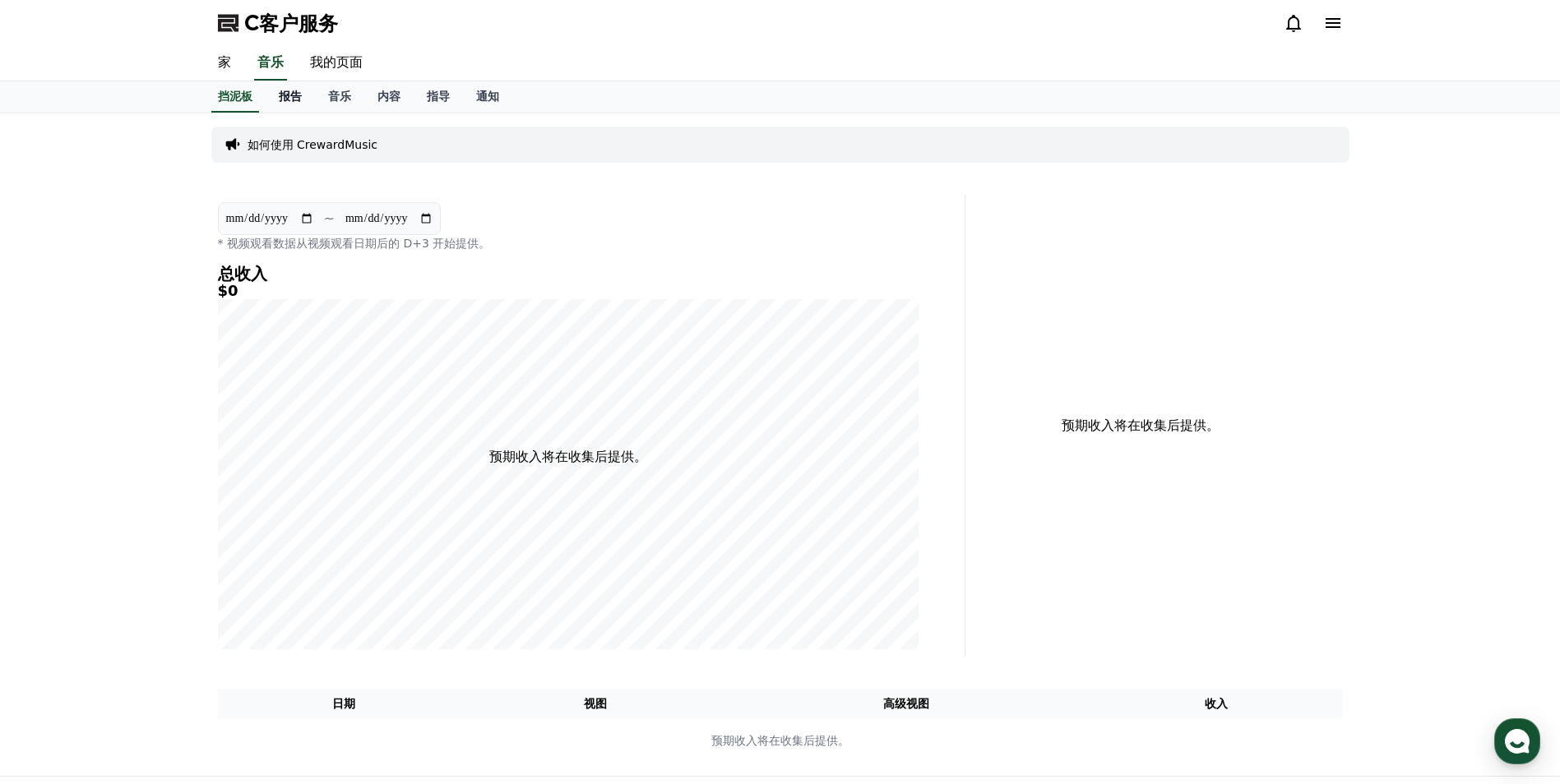
click at [286, 94] on font "报告" at bounding box center [290, 95] width 23 height 13
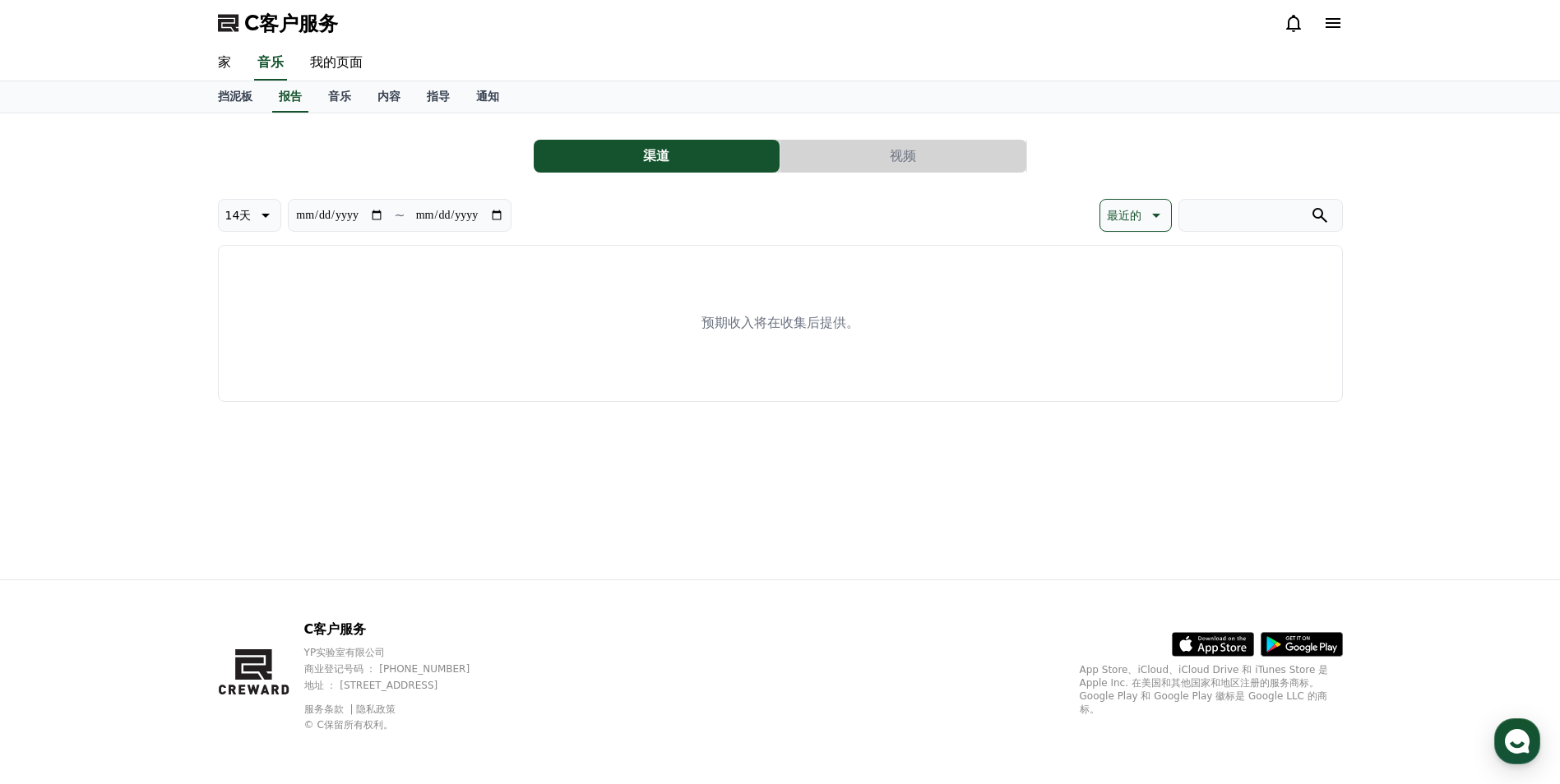
click at [662, 153] on button "渠道" at bounding box center [656, 156] width 246 height 33
click at [340, 100] on font "音乐" at bounding box center [339, 95] width 23 height 13
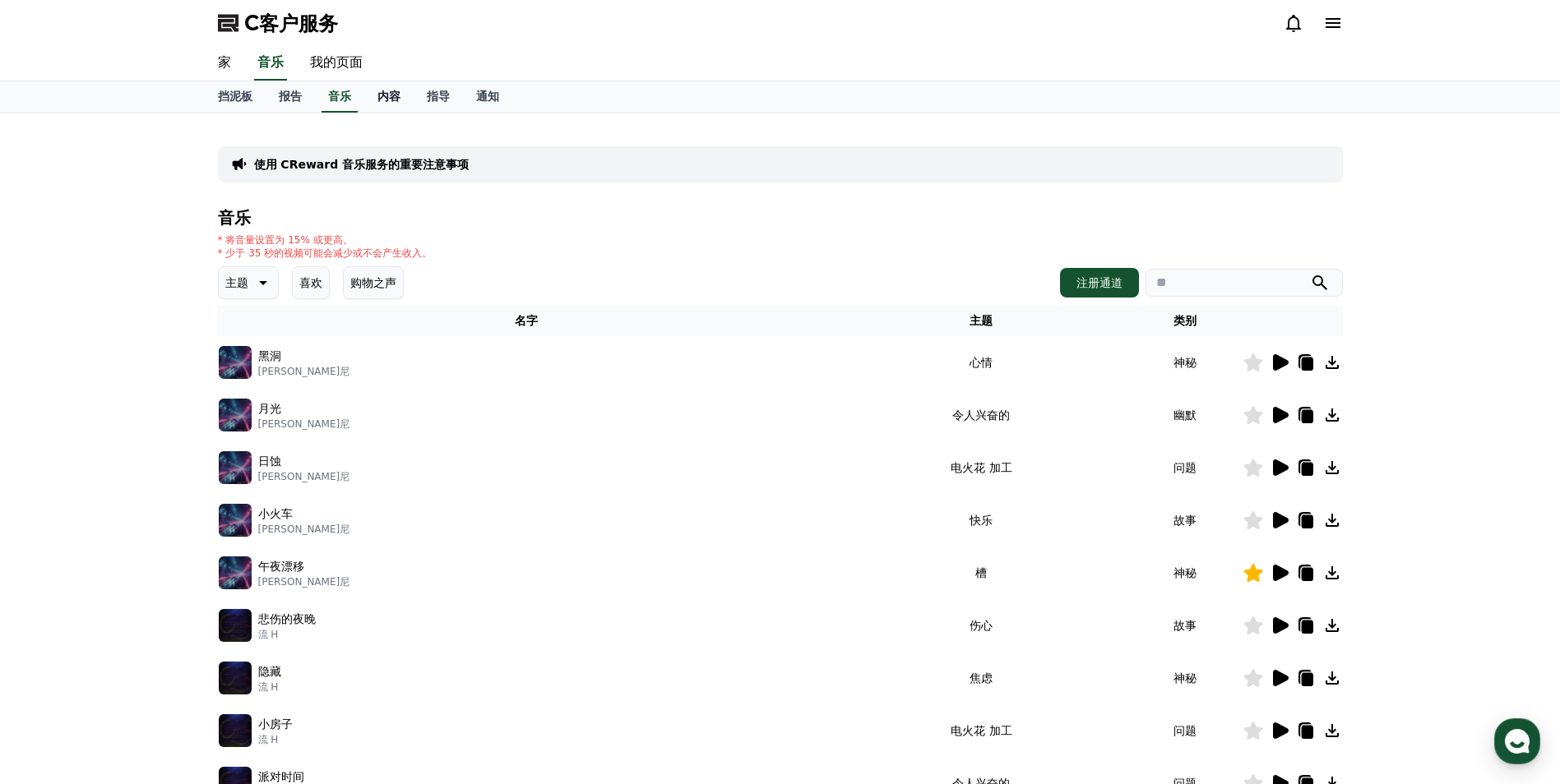
click at [385, 98] on font "内容" at bounding box center [389, 95] width 23 height 13
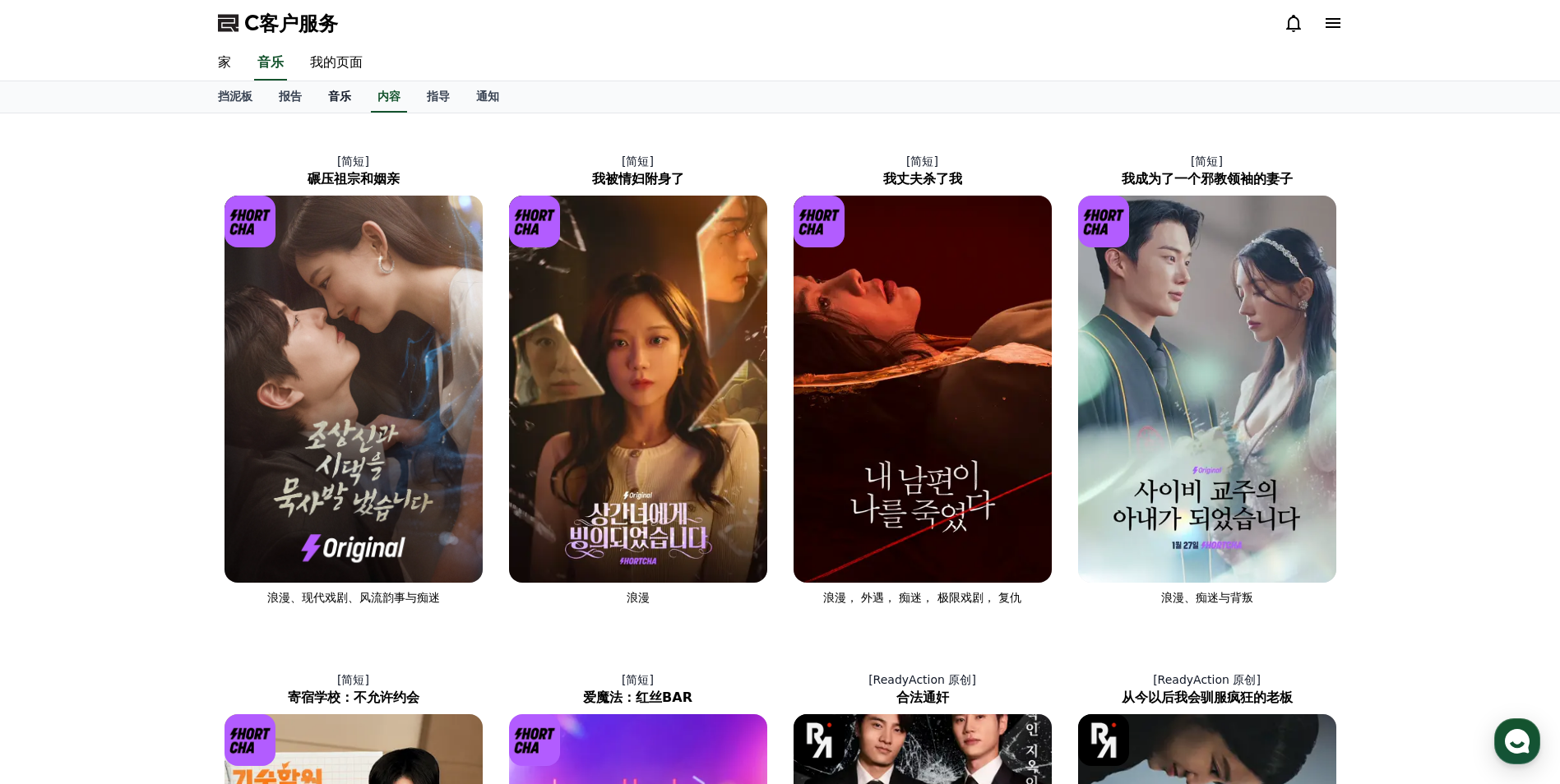
click at [336, 99] on font "音乐" at bounding box center [339, 95] width 23 height 13
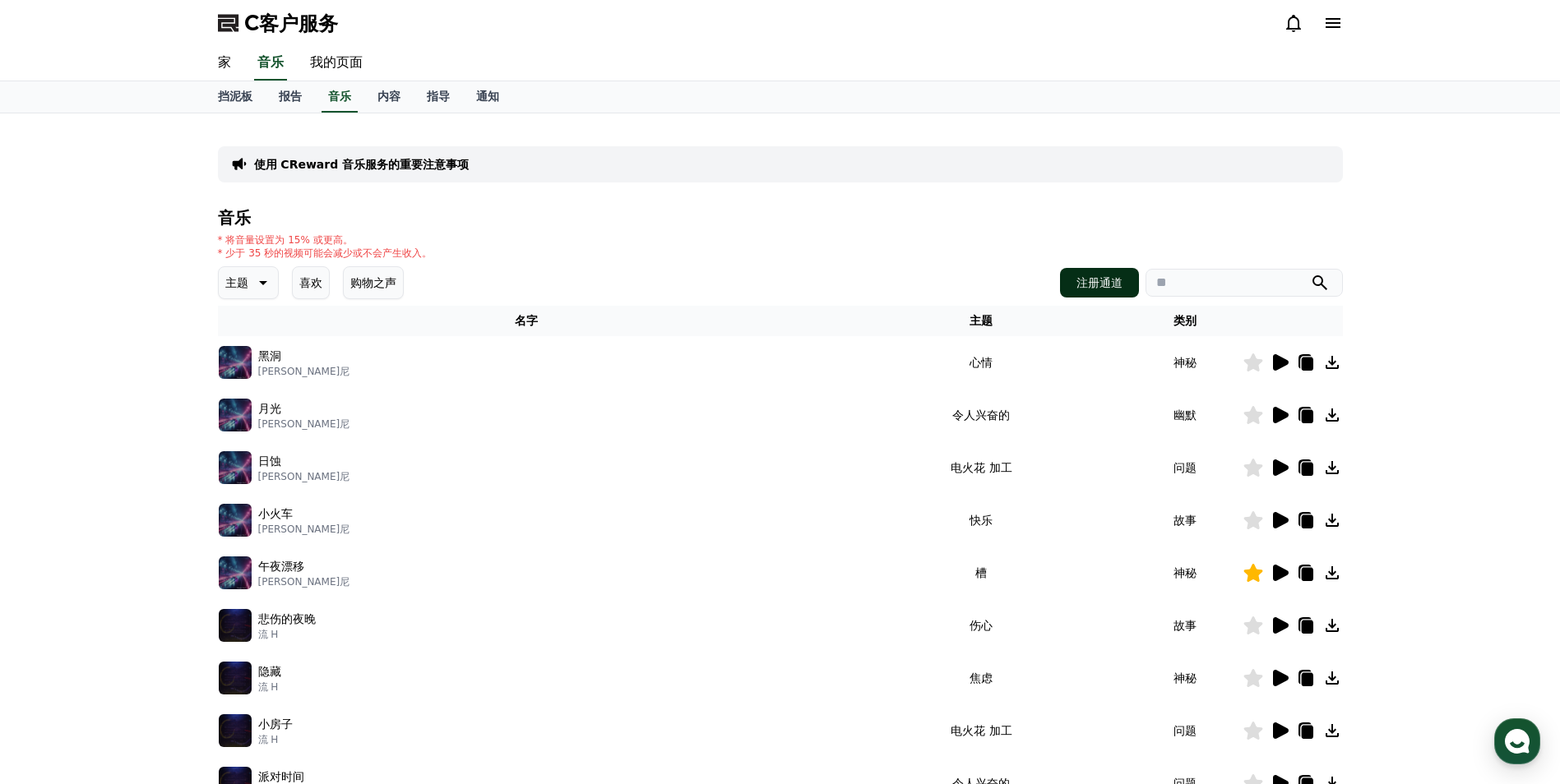
click at [1095, 280] on font "注册通道" at bounding box center [1099, 282] width 46 height 16
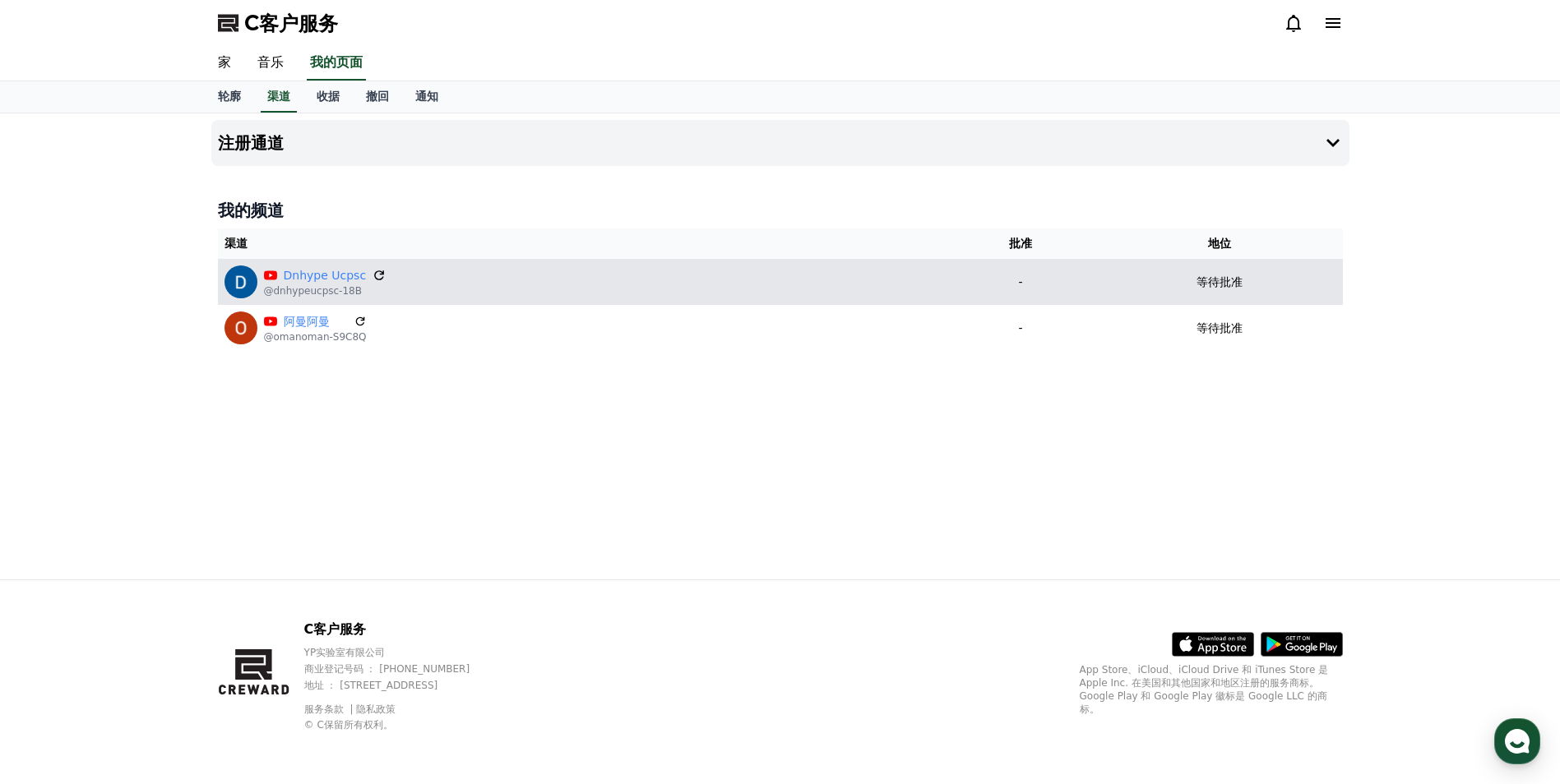
click at [374, 274] on icon at bounding box center [378, 274] width 9 height 9
